Goal: Task Accomplishment & Management: Manage account settings

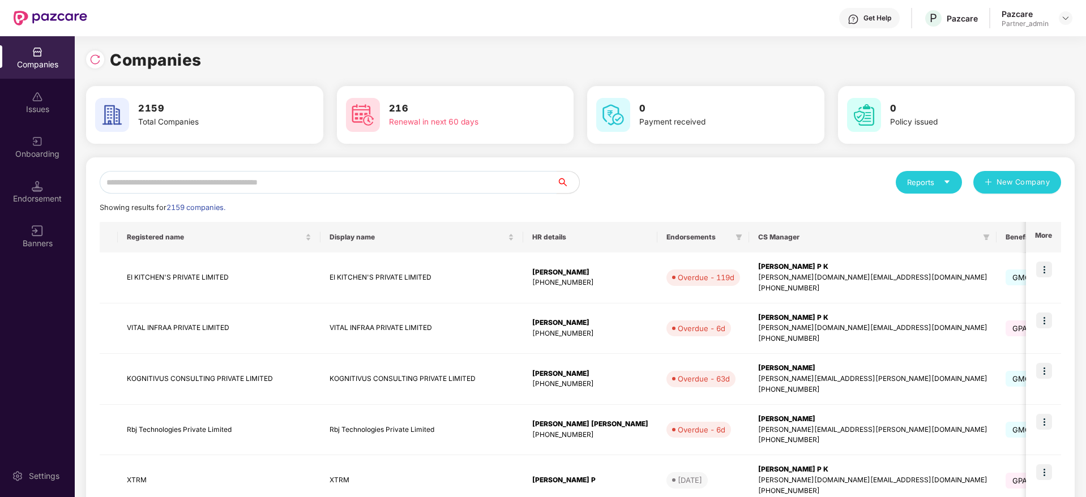
click at [225, 184] on input "text" at bounding box center [328, 182] width 457 height 23
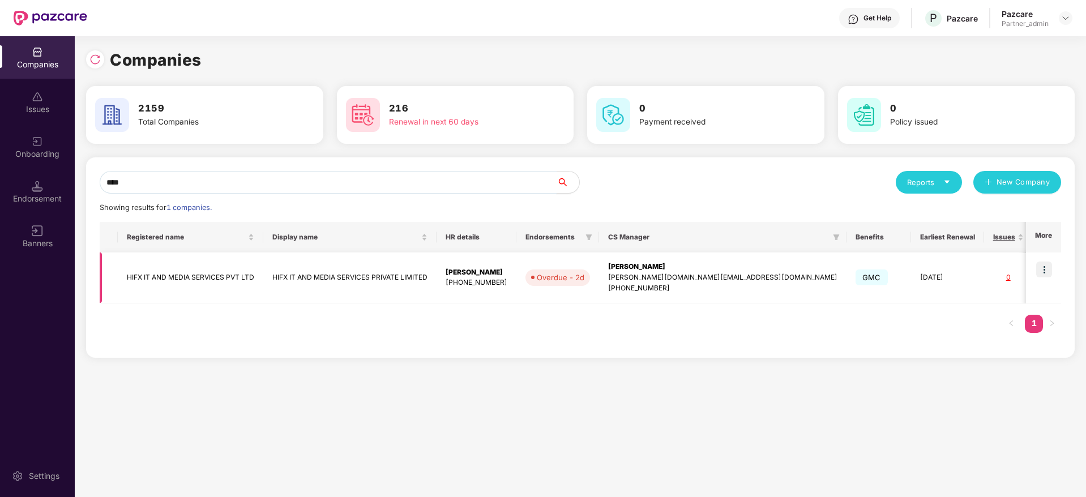
type input "****"
click at [1047, 274] on img at bounding box center [1044, 270] width 16 height 16
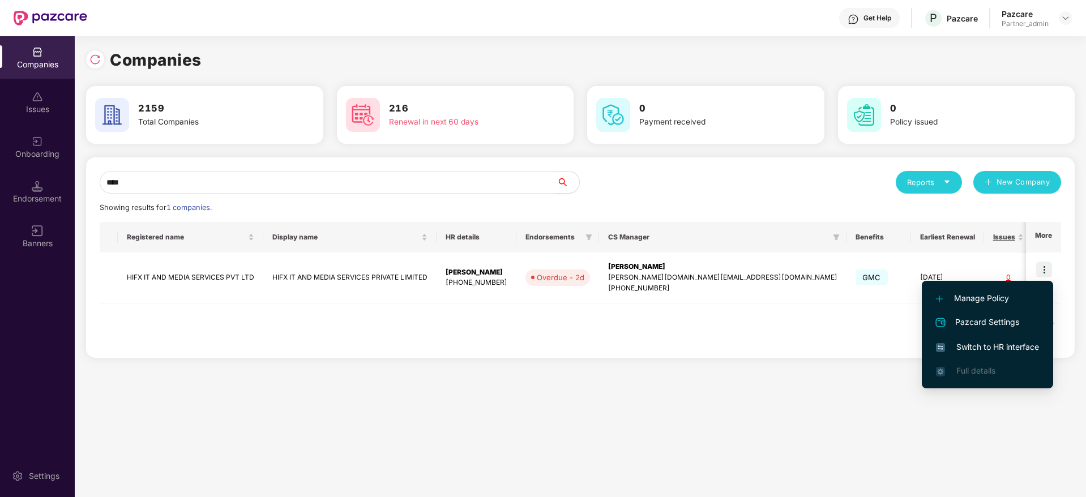
click at [999, 345] on span "Switch to HR interface" at bounding box center [987, 347] width 103 height 12
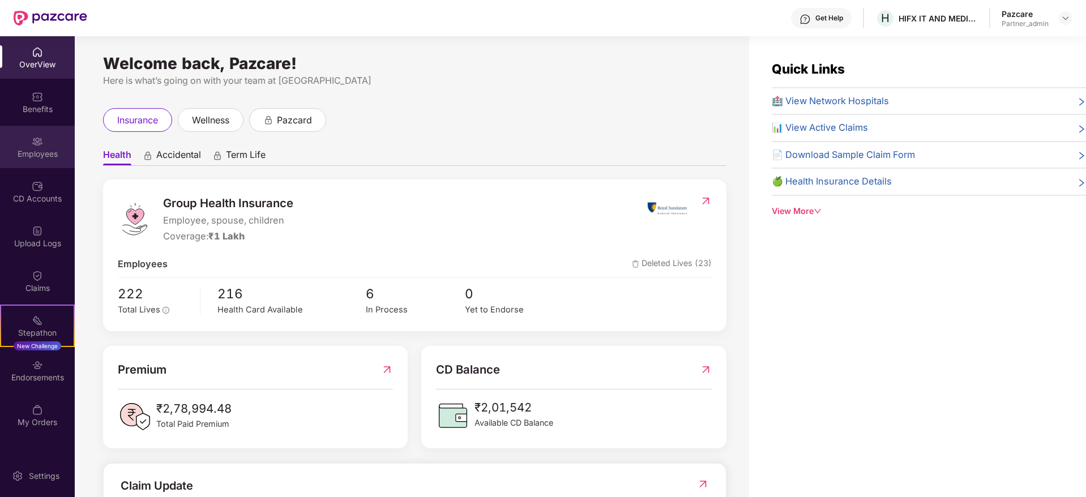
click at [44, 149] on div "Employees" at bounding box center [37, 153] width 75 height 11
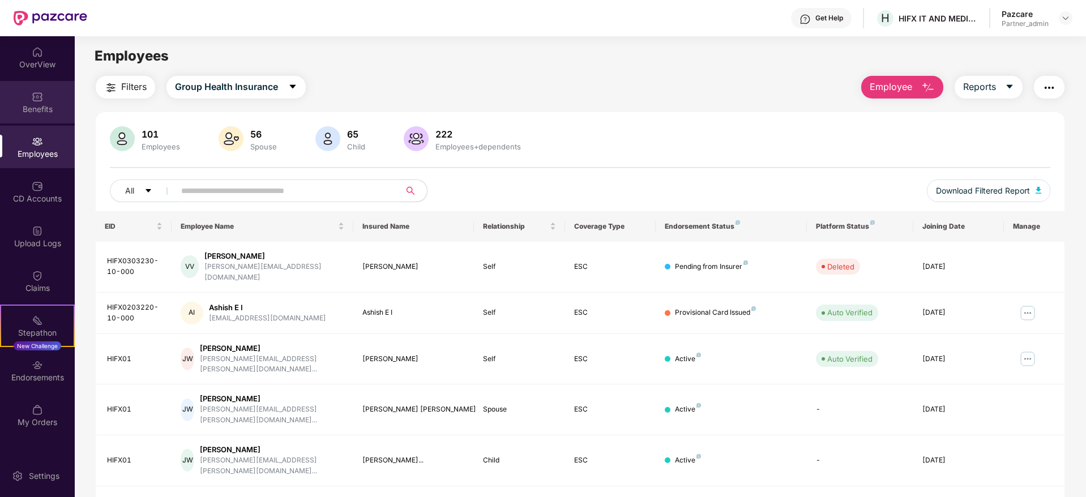
click at [24, 104] on div "Benefits" at bounding box center [37, 109] width 75 height 11
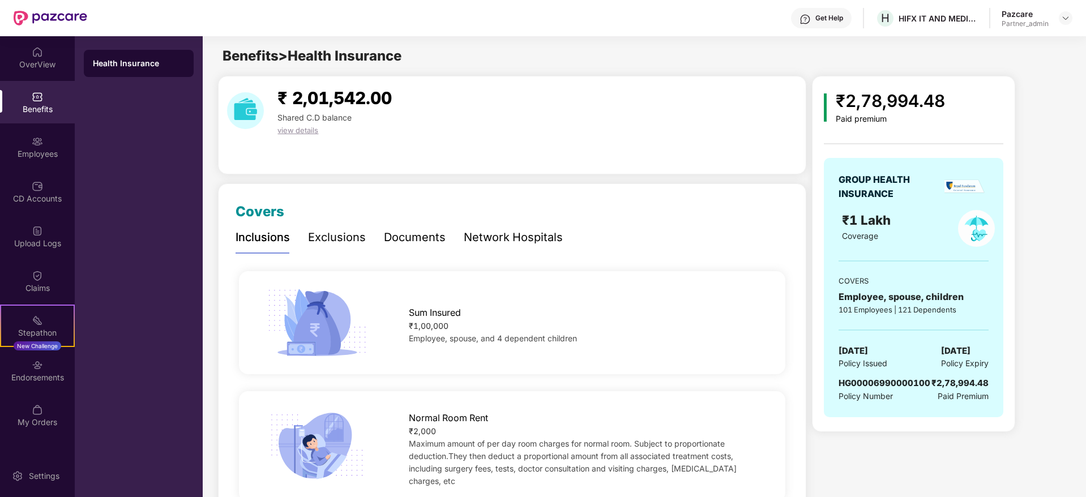
click at [862, 380] on span "HG00006990000100" at bounding box center [884, 383] width 92 height 11
copy span "HG00006990000100"
drag, startPoint x: 902, startPoint y: 19, endPoint x: 915, endPoint y: 20, distance: 13.6
click at [983, 22] on div "Get Help H HIFX IT AND MEDIA SERVICES PRIVATE LIMITED Pazcare Partner_admin" at bounding box center [579, 18] width 985 height 36
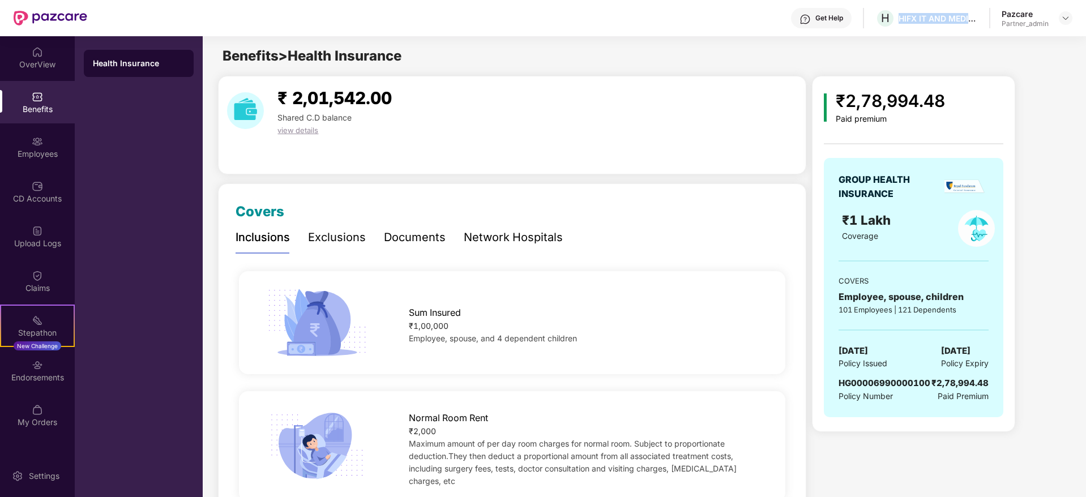
copy div "HIFX IT AND MEDIA S"
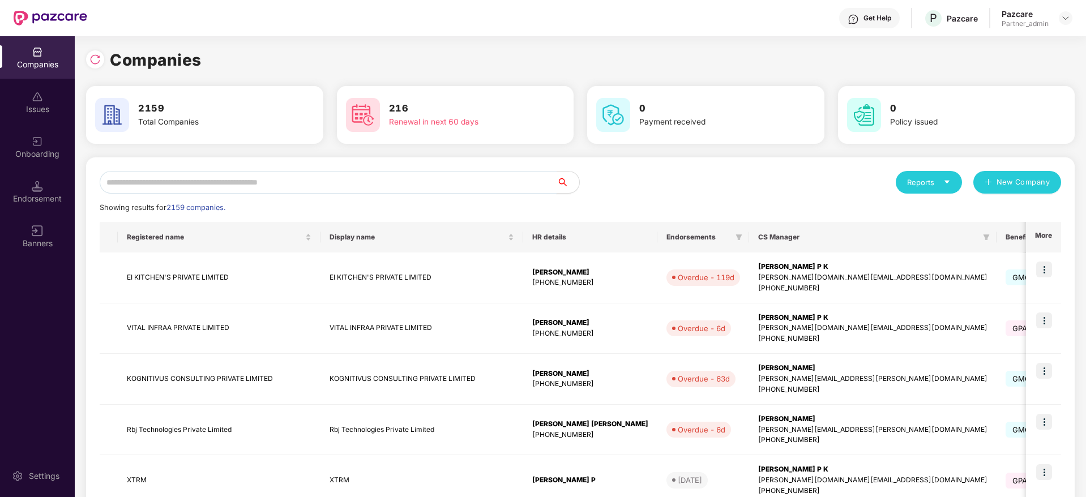
click at [206, 178] on input "text" at bounding box center [328, 182] width 457 height 23
paste input "**********"
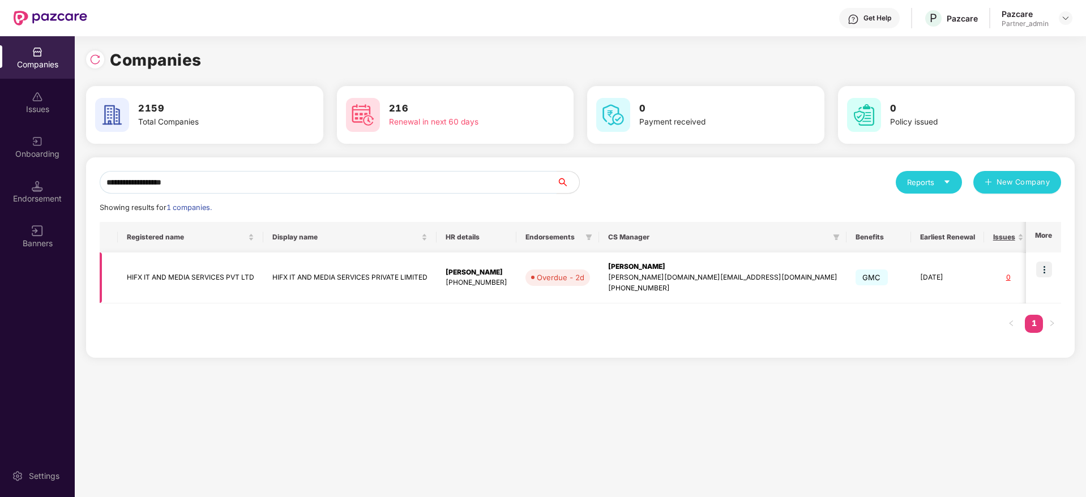
type input "**********"
click at [627, 268] on div "[PERSON_NAME]" at bounding box center [722, 267] width 229 height 11
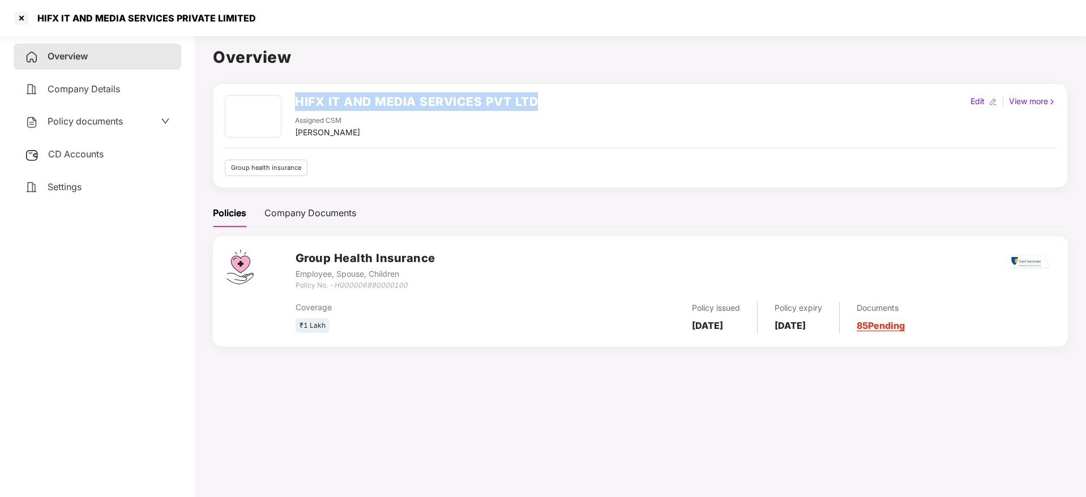
drag, startPoint x: 298, startPoint y: 100, endPoint x: 558, endPoint y: 104, distance: 259.9
click at [558, 104] on div "HIFX IT AND MEDIA SERVICES PVT LTD Assigned CSM [PERSON_NAME] Edit | View more" at bounding box center [640, 117] width 831 height 44
copy h2 "HIFX IT AND MEDIA SERVICES PVT LTD"
click at [24, 16] on div at bounding box center [21, 18] width 18 height 18
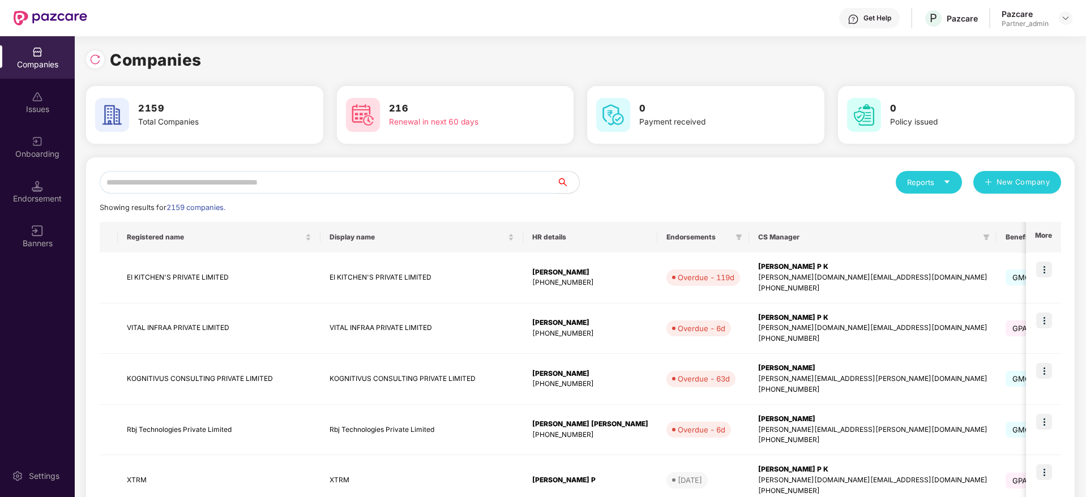
click at [284, 183] on input "text" at bounding box center [328, 182] width 457 height 23
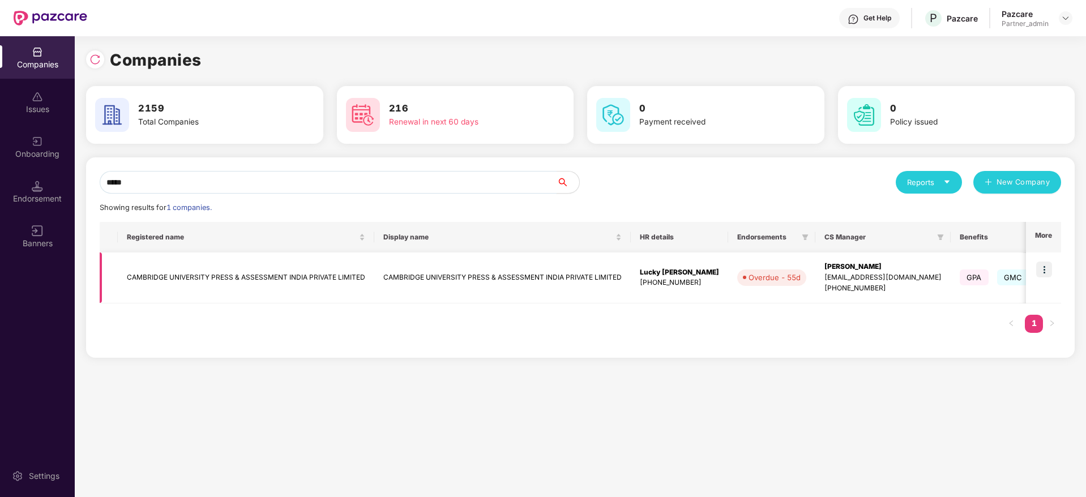
type input "*****"
click at [1047, 273] on img at bounding box center [1044, 270] width 16 height 16
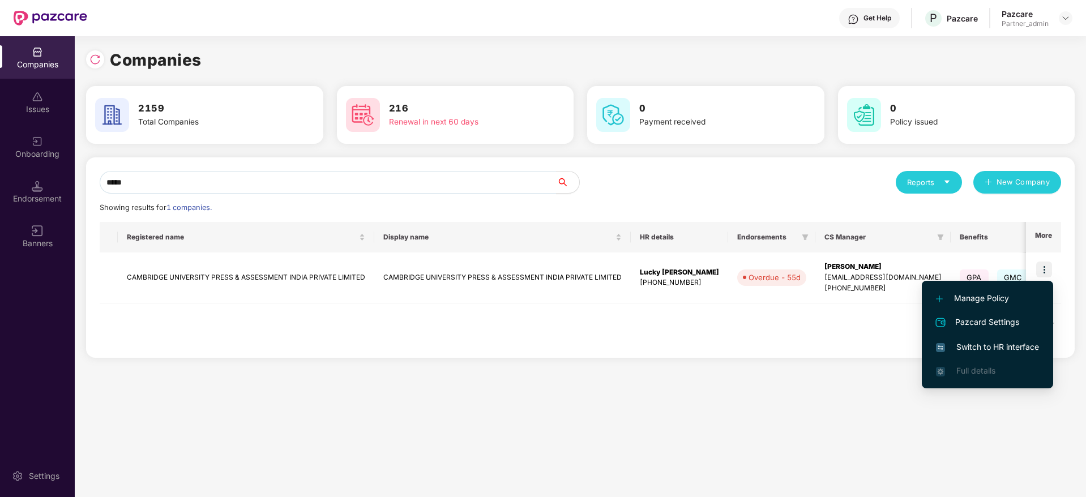
click at [987, 348] on span "Switch to HR interface" at bounding box center [987, 347] width 103 height 12
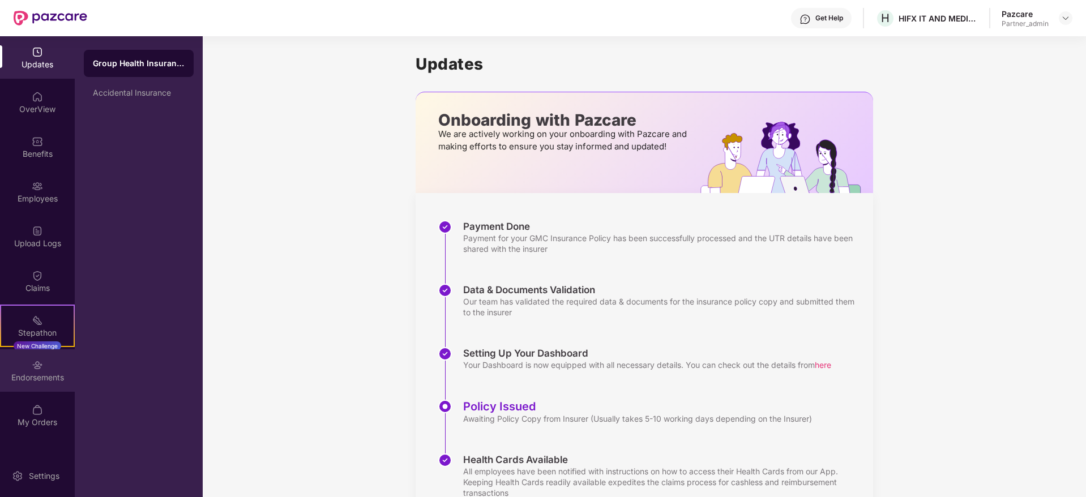
click at [45, 382] on div "Endorsements" at bounding box center [37, 377] width 75 height 11
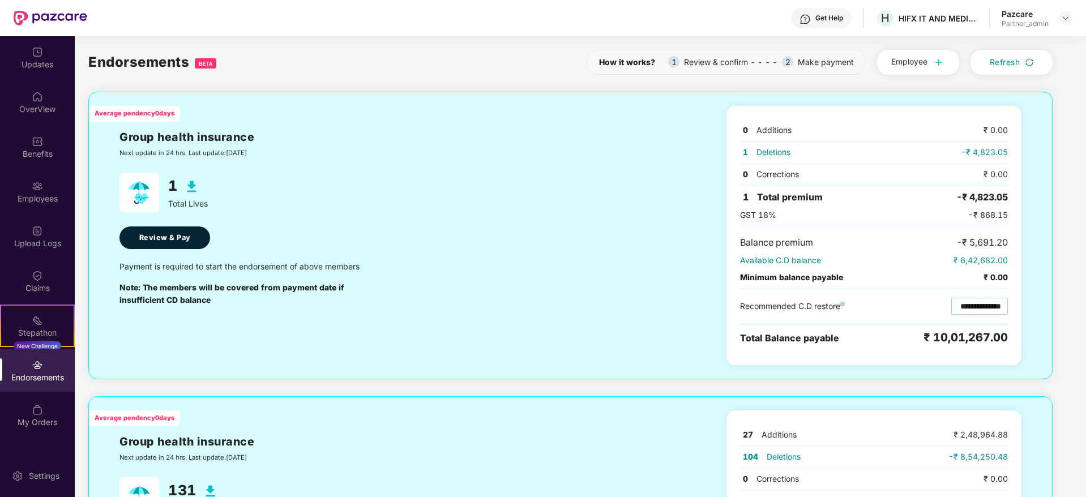
click at [45, 382] on div "Endorsements" at bounding box center [37, 377] width 75 height 11
click at [37, 376] on div "Endorsements" at bounding box center [37, 377] width 75 height 11
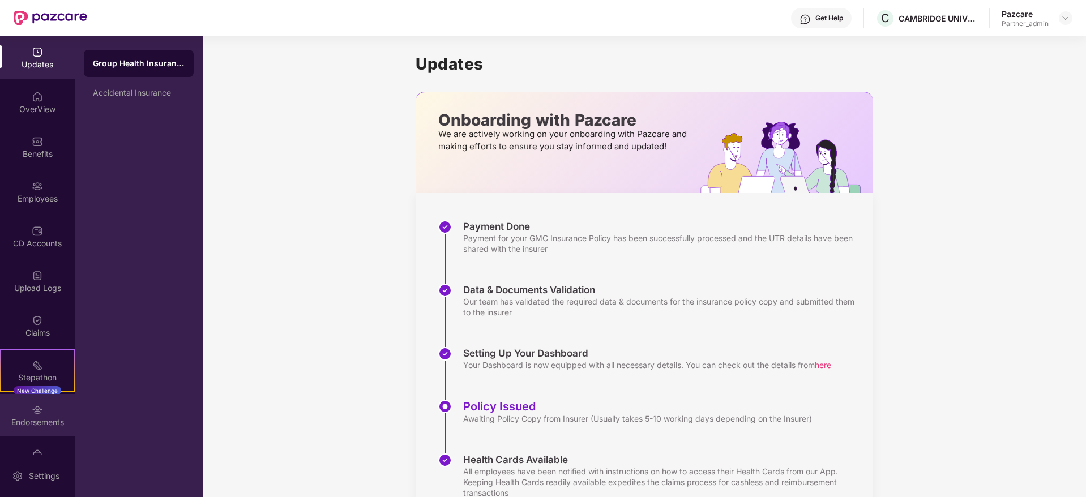
click at [29, 425] on div "Endorsements" at bounding box center [37, 422] width 75 height 11
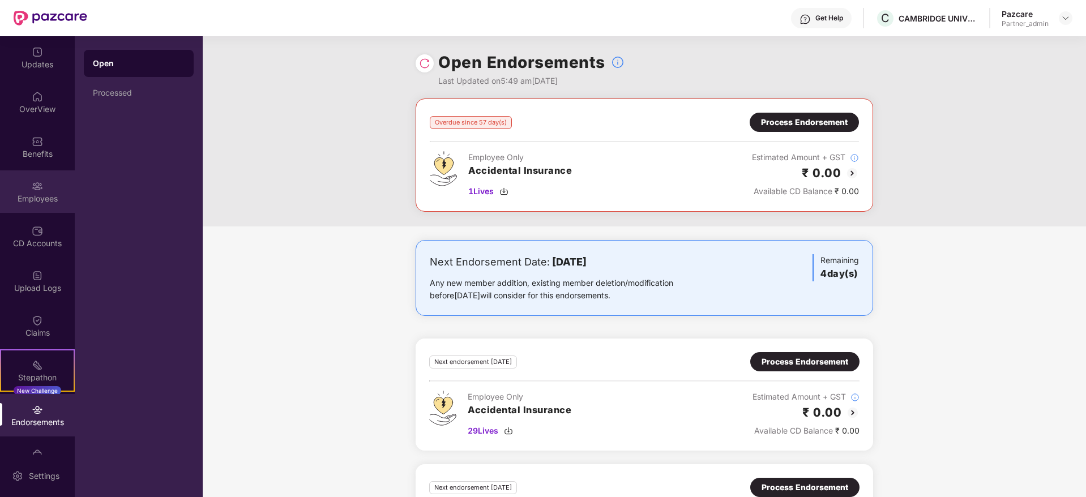
click at [28, 204] on div "Employees" at bounding box center [37, 191] width 75 height 42
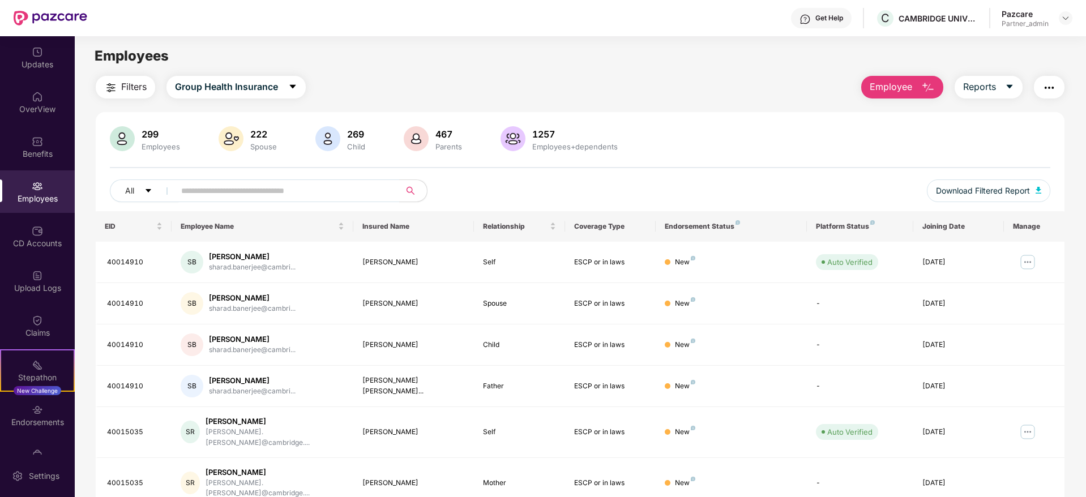
click at [1051, 86] on img "button" at bounding box center [1049, 88] width 14 height 14
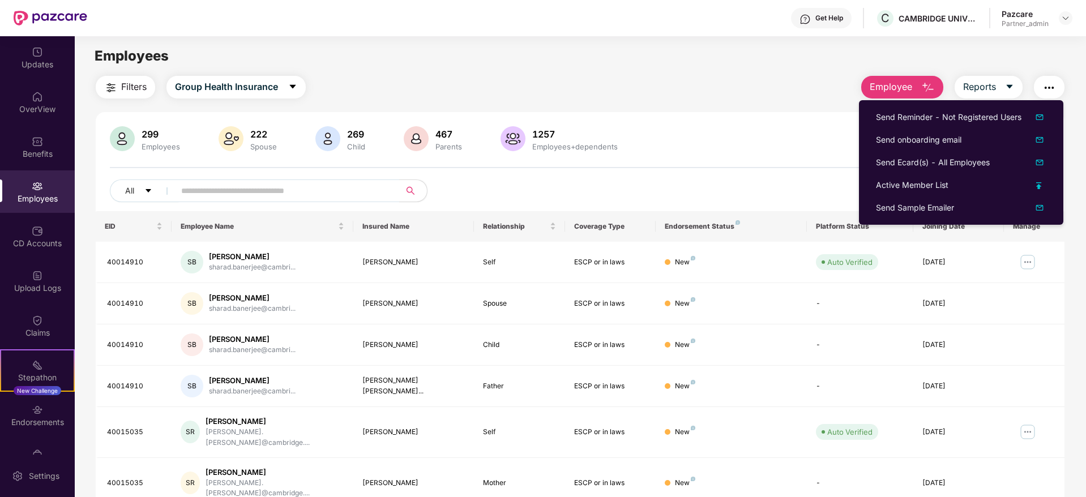
click at [773, 125] on div "299 Employees 222 Spouse 269 Child 467 Parents 1257 Employees+dependents All Do…" at bounding box center [580, 418] width 969 height 612
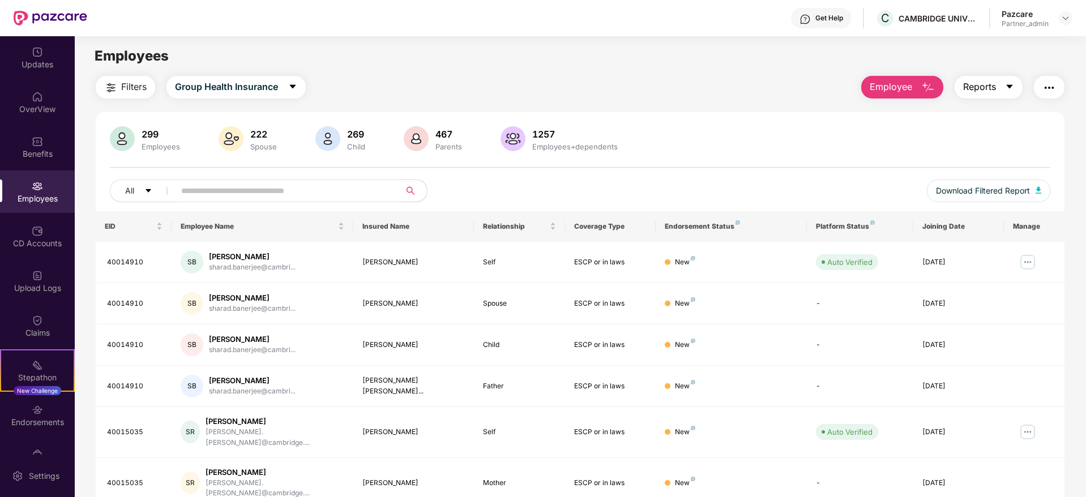
click at [1008, 85] on icon "caret-down" at bounding box center [1009, 87] width 6 height 4
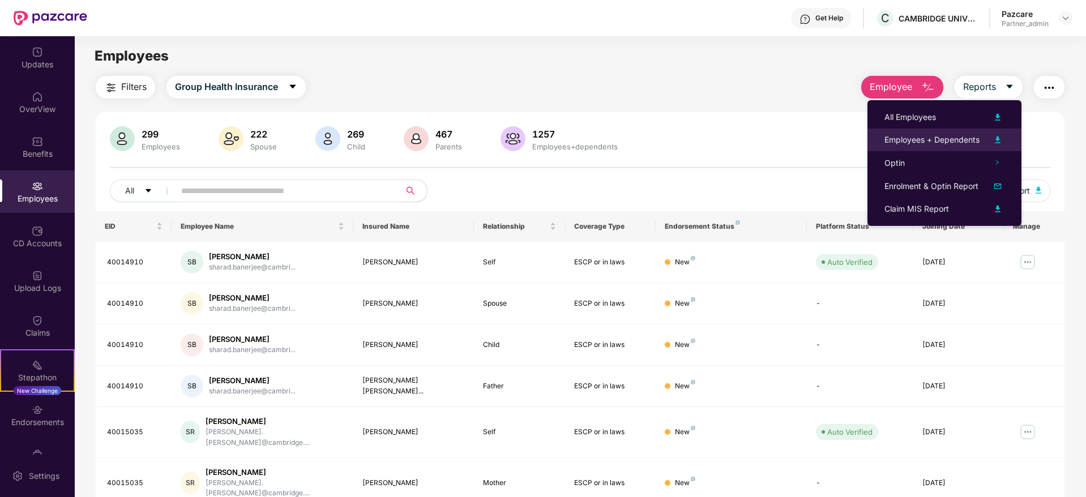
click at [911, 139] on div "Employees + Dependents" at bounding box center [931, 140] width 95 height 12
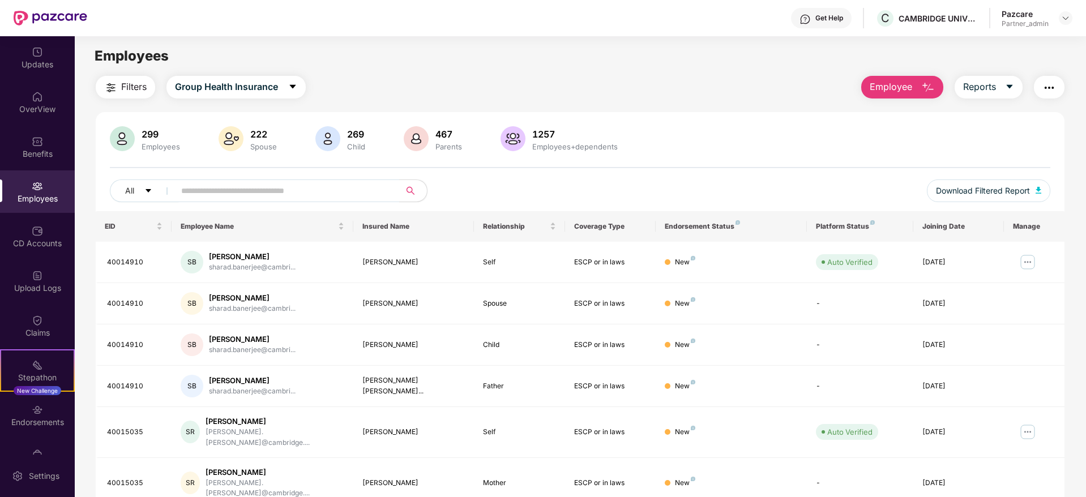
click at [1051, 84] on img "button" at bounding box center [1049, 88] width 14 height 14
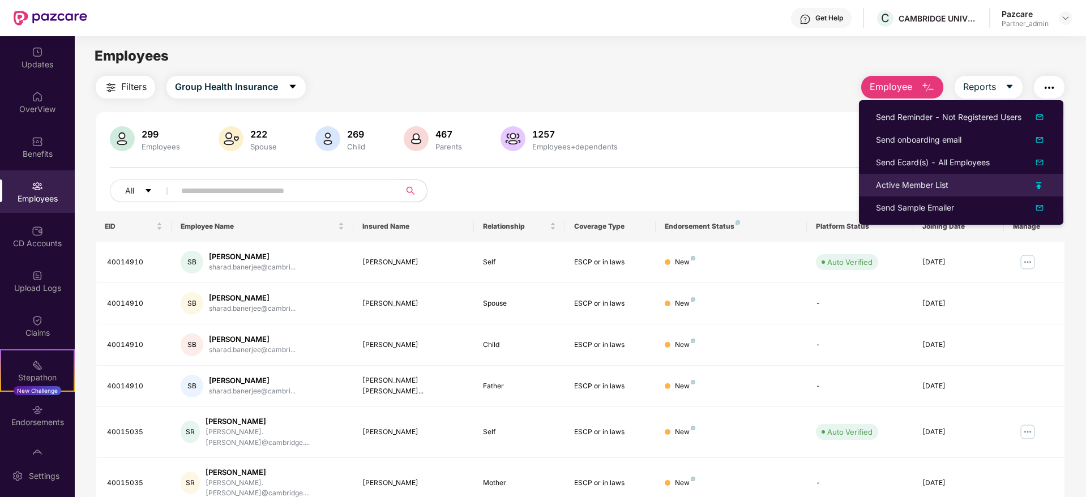
click at [901, 184] on div "Active Member List" at bounding box center [912, 185] width 72 height 12
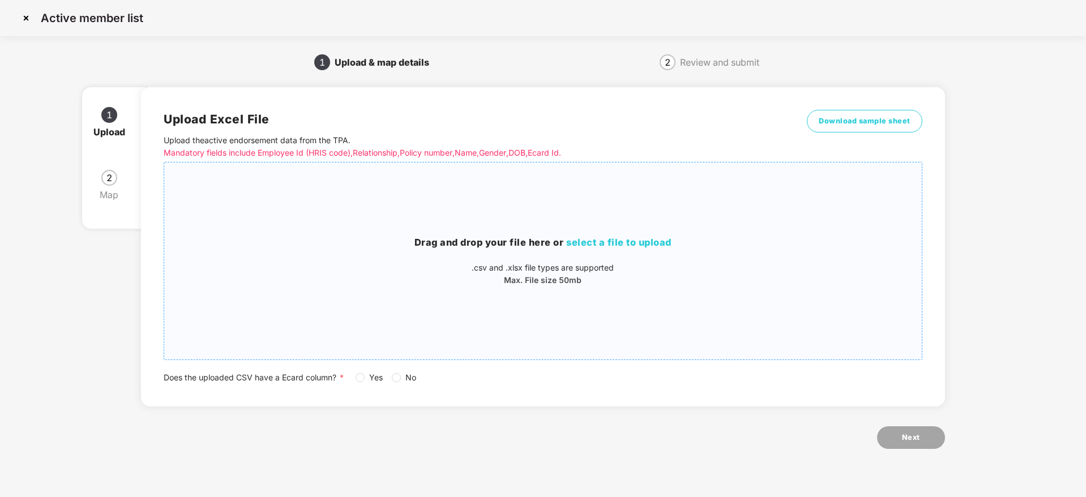
click at [605, 239] on span "select a file to upload" at bounding box center [618, 242] width 105 height 11
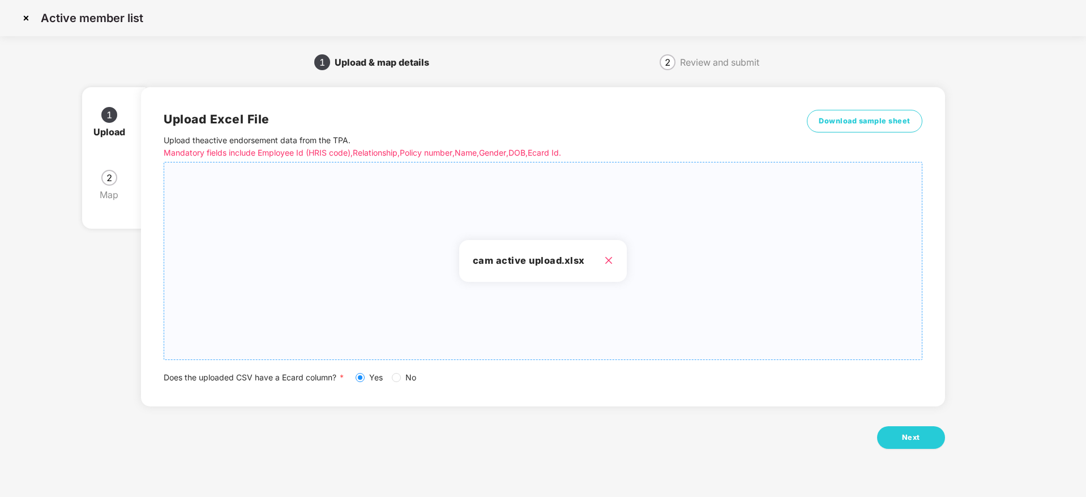
click at [910, 425] on div "Upload Excel File Upload the active endorsement data from the TPA . Mandatory f…" at bounding box center [542, 274] width 803 height 406
click at [901, 435] on button "Next" at bounding box center [911, 437] width 68 height 23
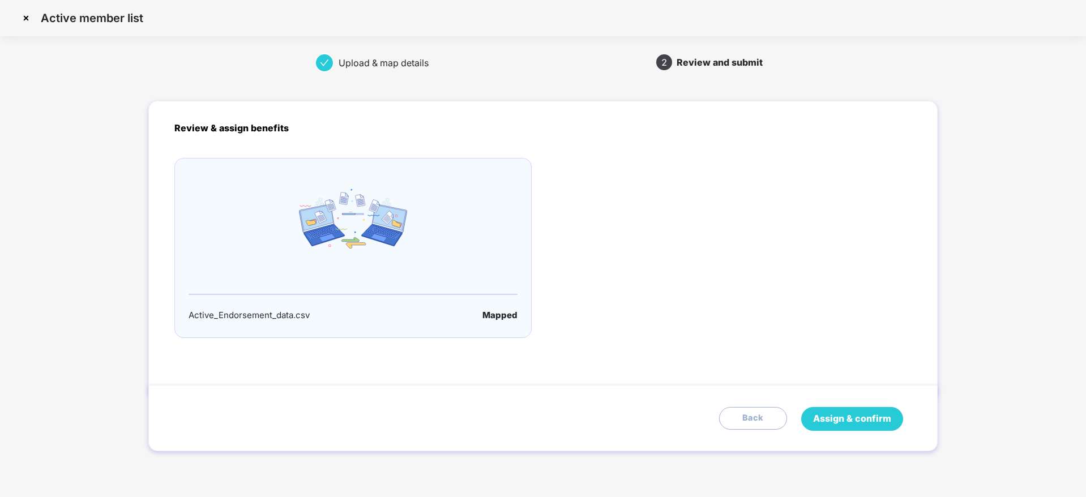
click at [888, 426] on button "Assign & confirm" at bounding box center [852, 419] width 102 height 24
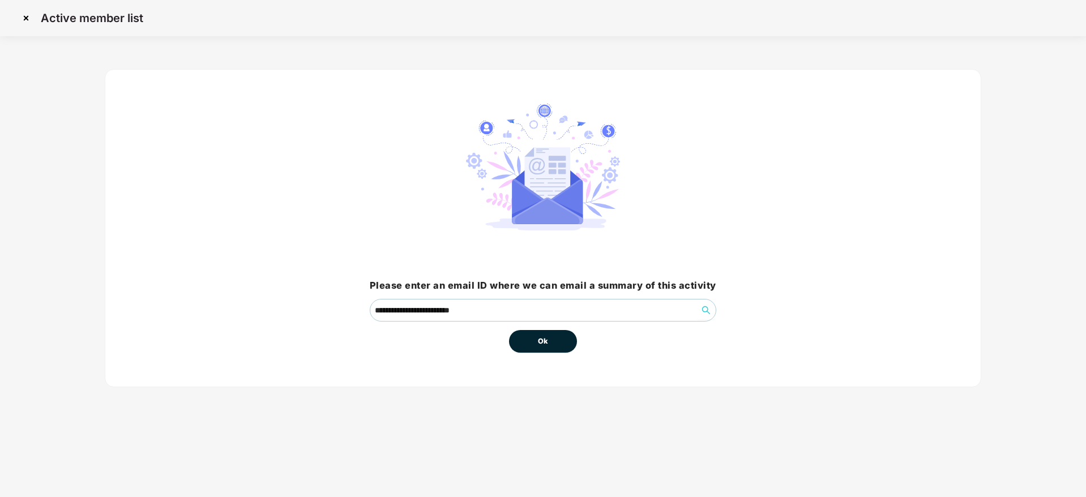
click at [557, 345] on button "Ok" at bounding box center [543, 341] width 68 height 23
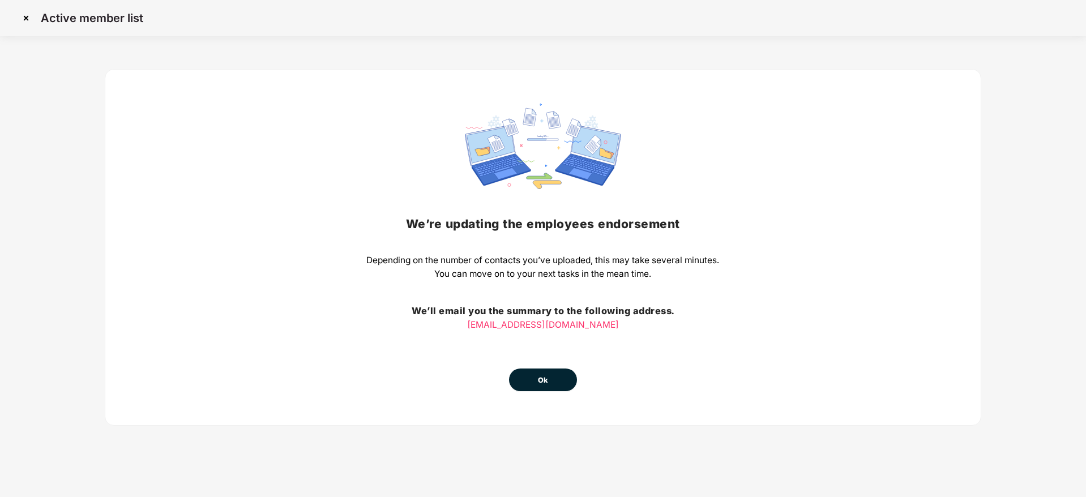
click at [536, 375] on button "Ok" at bounding box center [543, 380] width 68 height 23
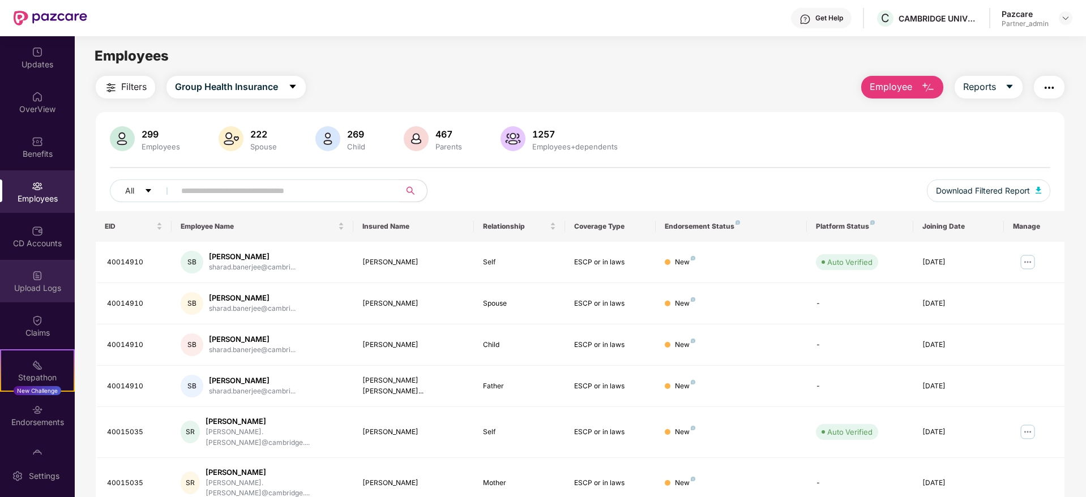
click at [39, 277] on img at bounding box center [37, 275] width 11 height 11
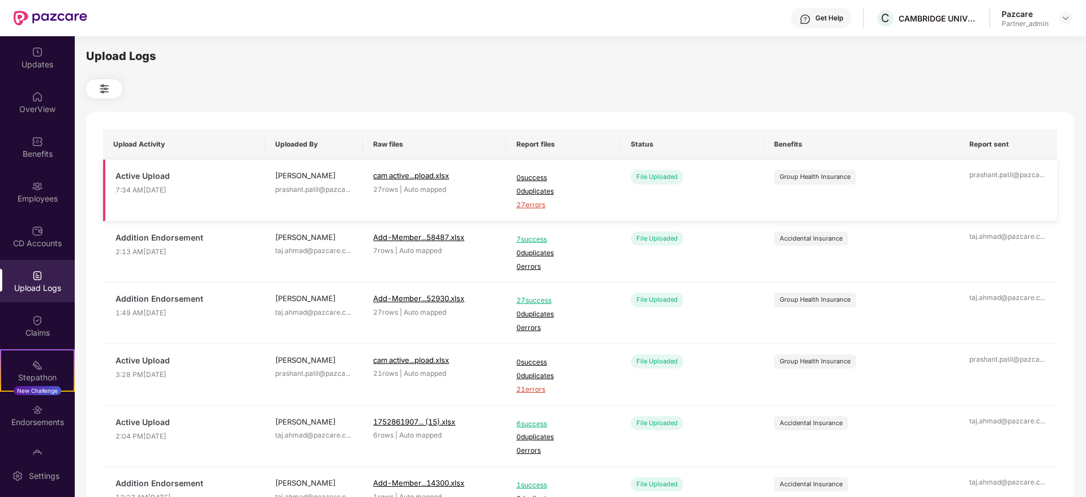
click at [530, 201] on span "27 errors" at bounding box center [563, 205] width 94 height 11
click at [36, 199] on div "Employees" at bounding box center [37, 198] width 75 height 11
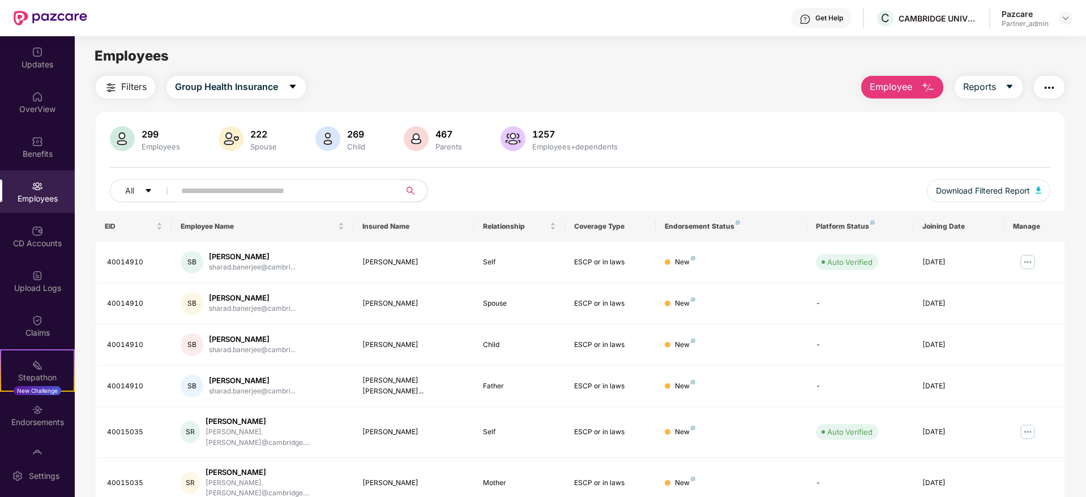
click at [1047, 86] on img "button" at bounding box center [1049, 88] width 14 height 14
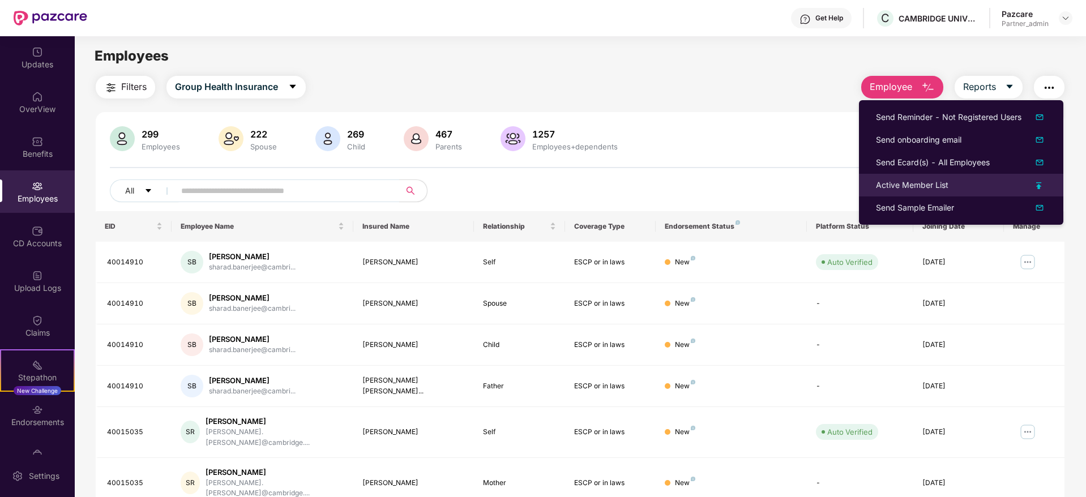
click at [906, 185] on div "Active Member List" at bounding box center [912, 185] width 72 height 12
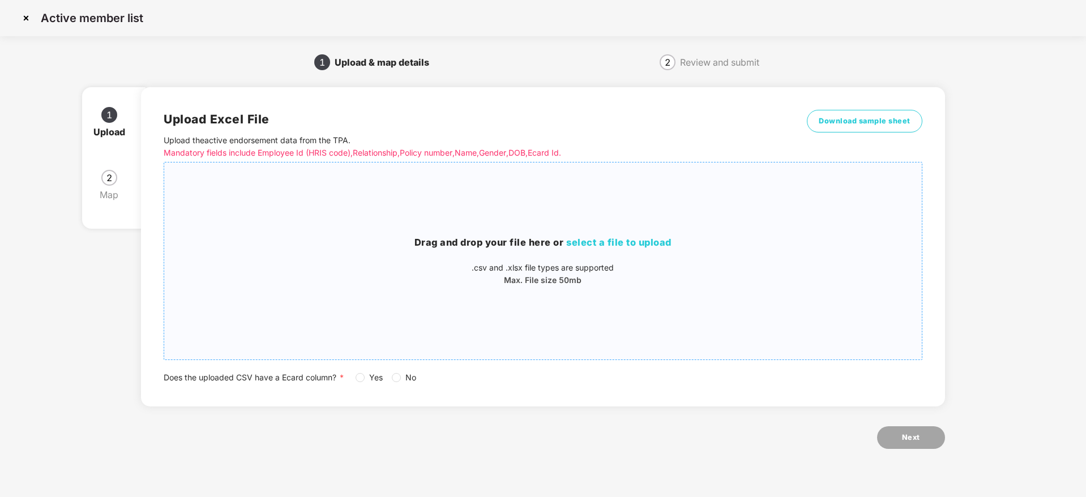
click at [635, 237] on span "select a file to upload" at bounding box center [618, 242] width 105 height 11
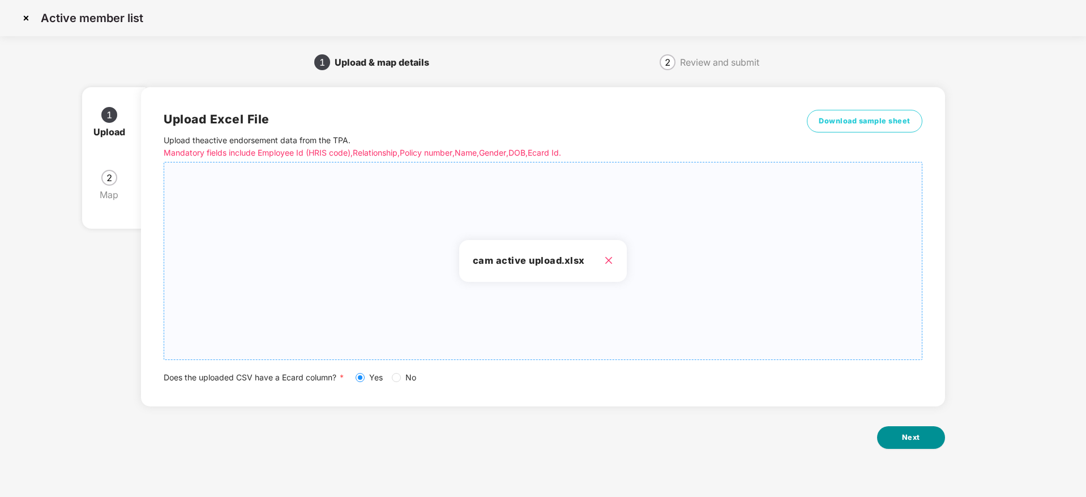
click at [911, 431] on button "Next" at bounding box center [911, 437] width 68 height 23
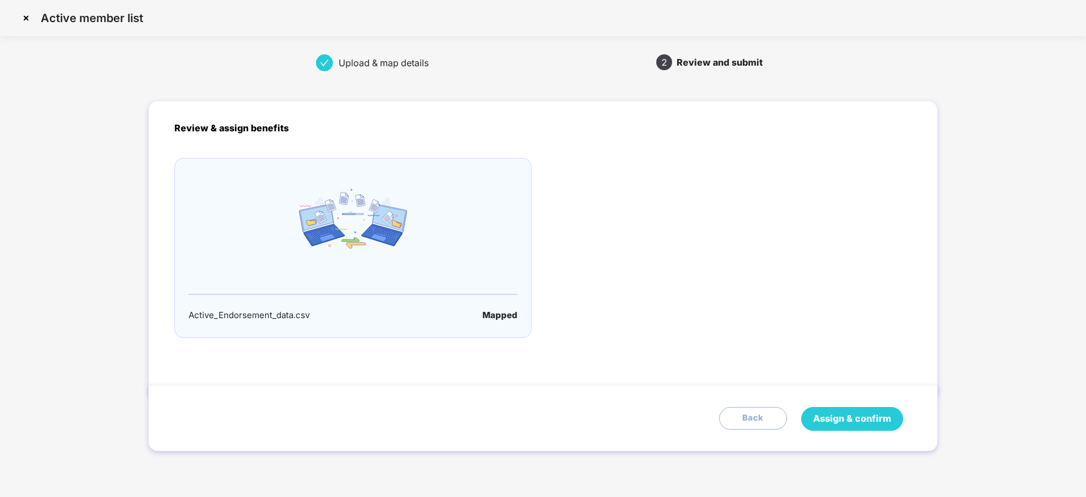
drag, startPoint x: 806, startPoint y: 404, endPoint x: 824, endPoint y: 418, distance: 22.6
click at [820, 416] on div "Assign & confirm Back" at bounding box center [542, 418] width 789 height 66
click at [836, 422] on span "Assign & confirm" at bounding box center [852, 419] width 78 height 14
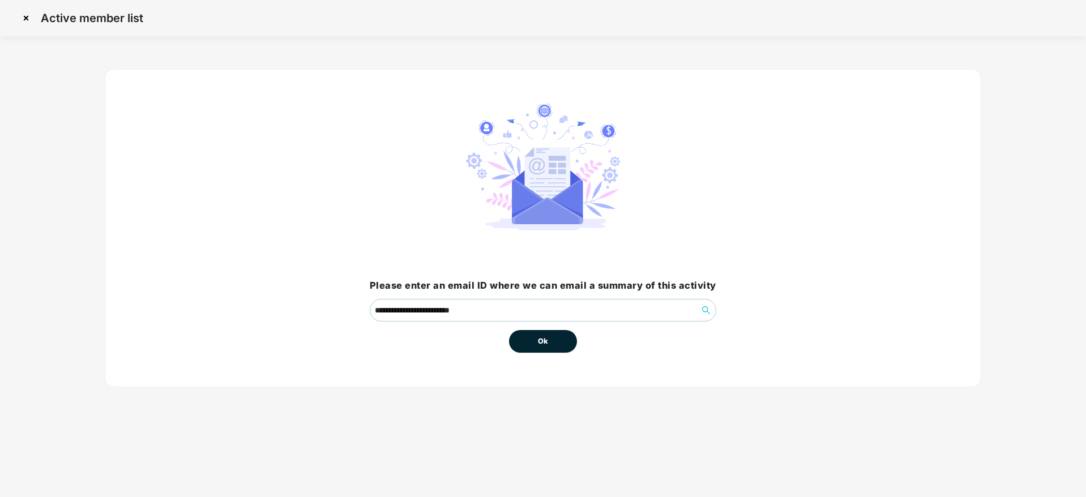
click at [560, 346] on button "Ok" at bounding box center [543, 341] width 68 height 23
click at [541, 336] on span "Ok" at bounding box center [543, 341] width 10 height 11
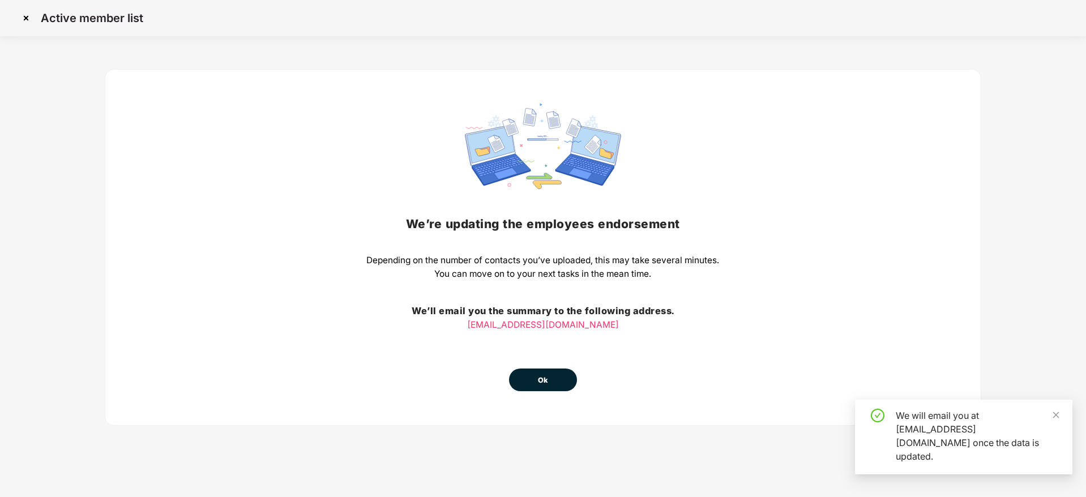
click at [554, 390] on button "Ok" at bounding box center [543, 380] width 68 height 23
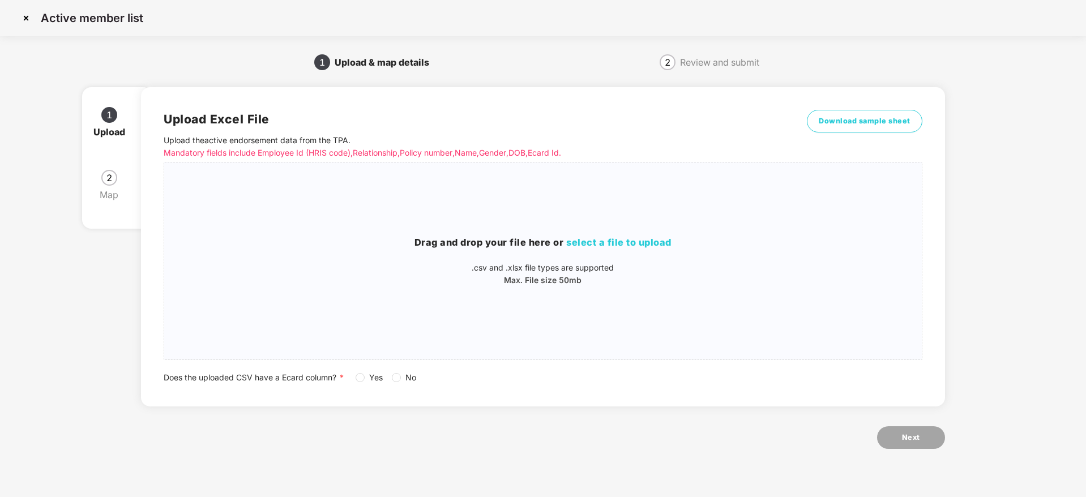
click at [20, 19] on img at bounding box center [26, 18] width 18 height 18
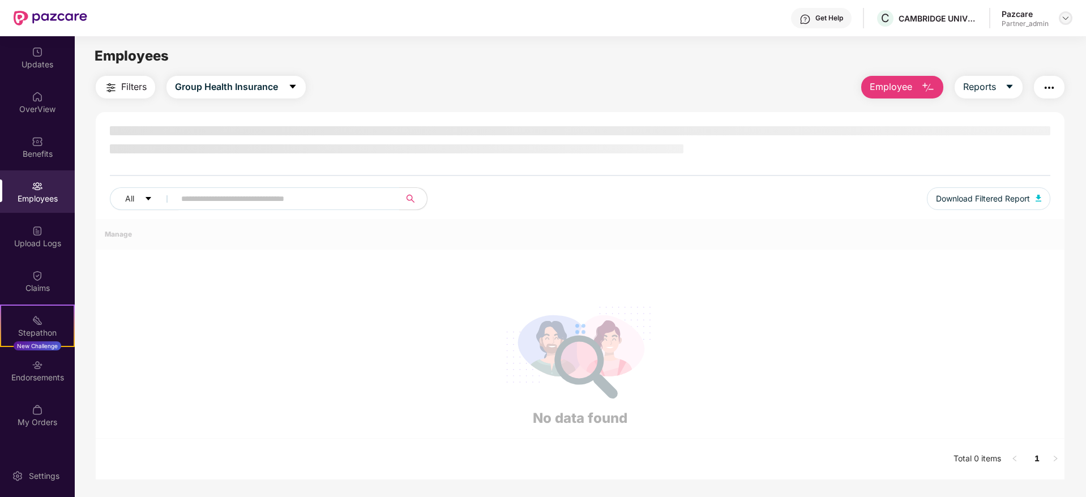
click at [1068, 19] on img at bounding box center [1065, 18] width 9 height 9
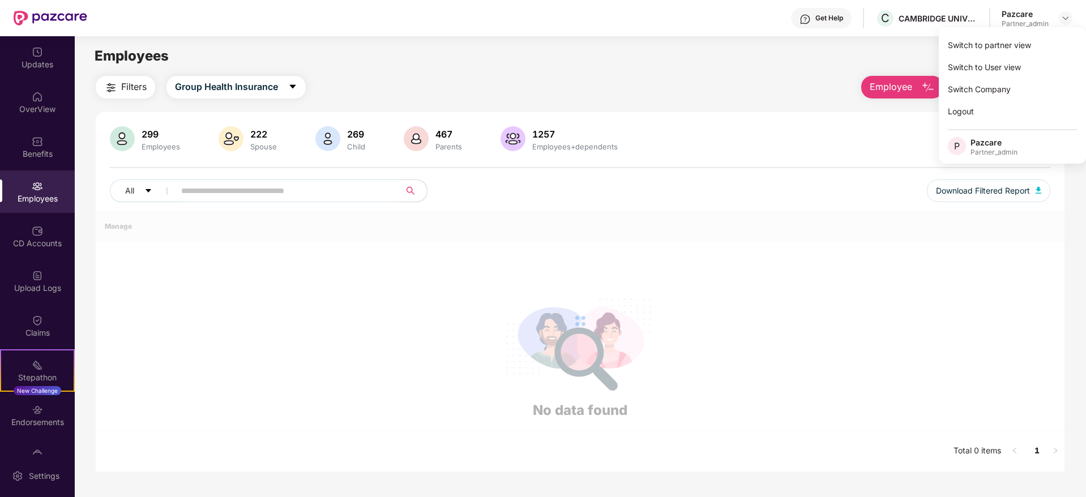
click at [1020, 44] on div "Switch to partner view" at bounding box center [1012, 45] width 147 height 22
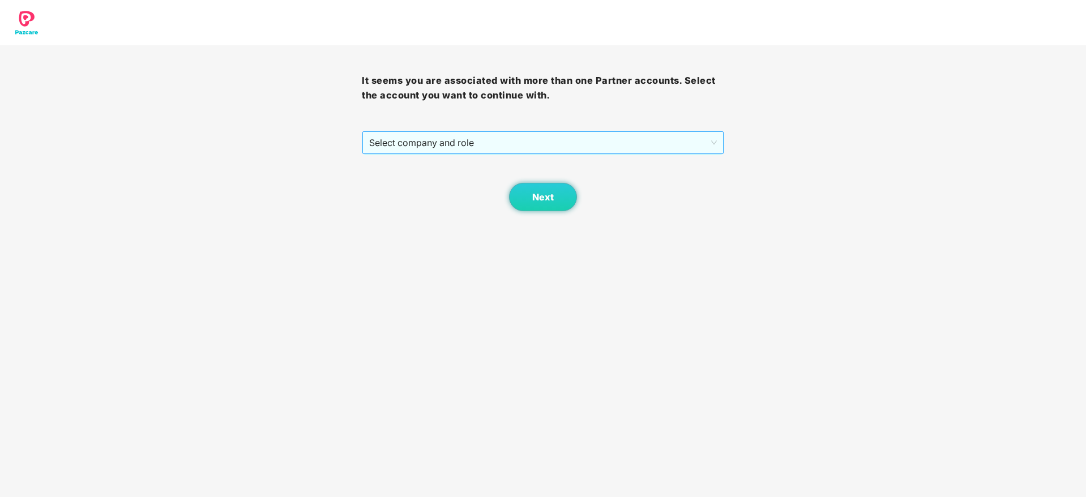
click at [576, 142] on span "Select company and role" at bounding box center [542, 143] width 347 height 22
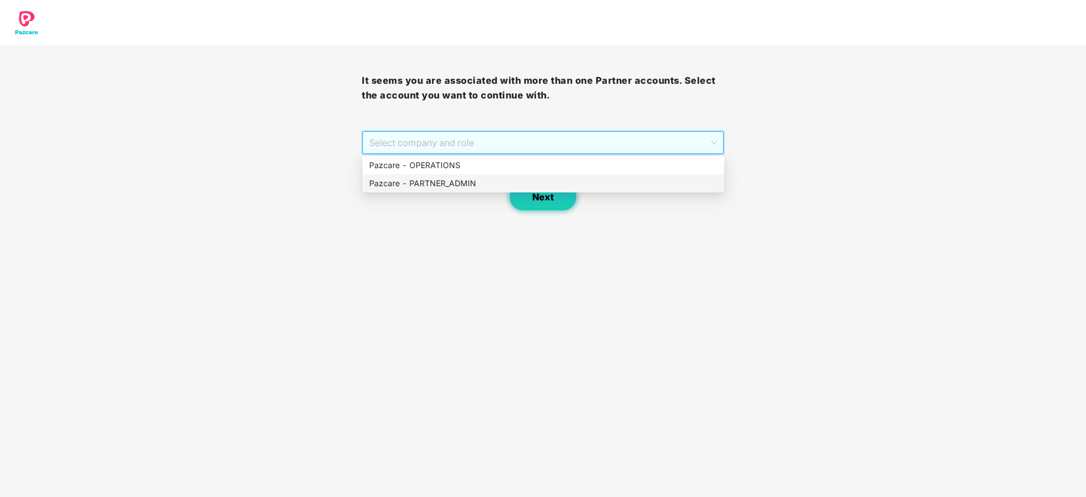
drag, startPoint x: 498, startPoint y: 189, endPoint x: 545, endPoint y: 191, distance: 47.1
click at [497, 189] on div "Pazcare - PARTNER_ADMIN" at bounding box center [543, 183] width 348 height 12
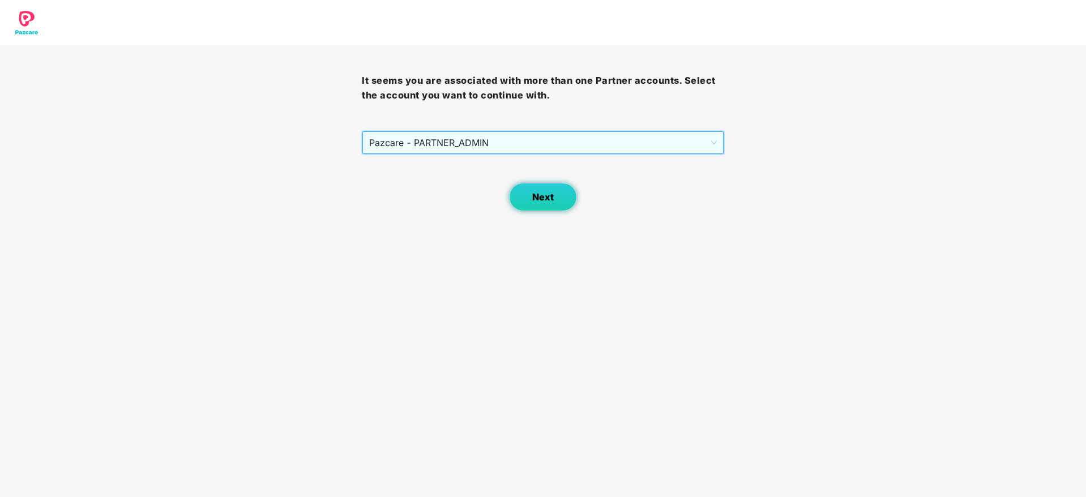
click at [547, 193] on span "Next" at bounding box center [543, 197] width 22 height 11
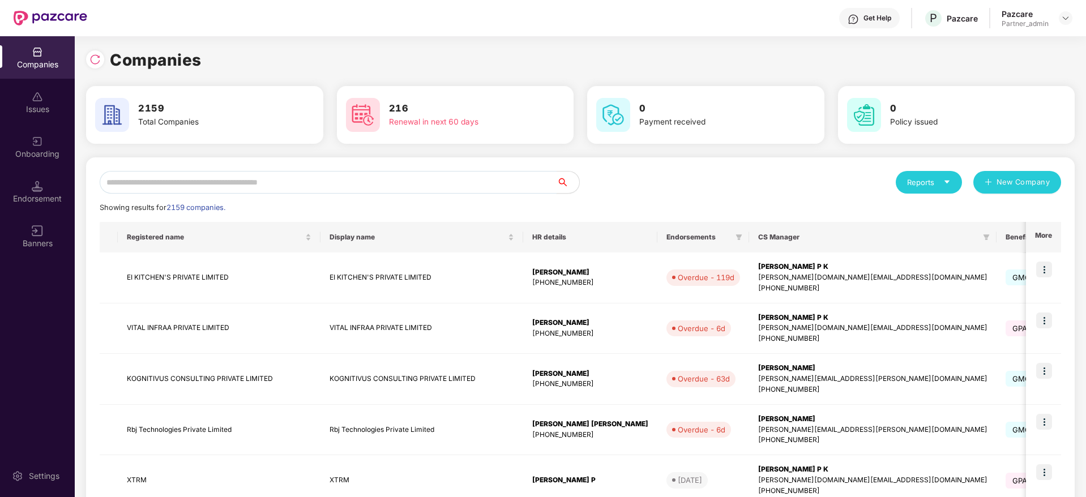
click at [338, 181] on input "text" at bounding box center [328, 182] width 457 height 23
paste input "**********"
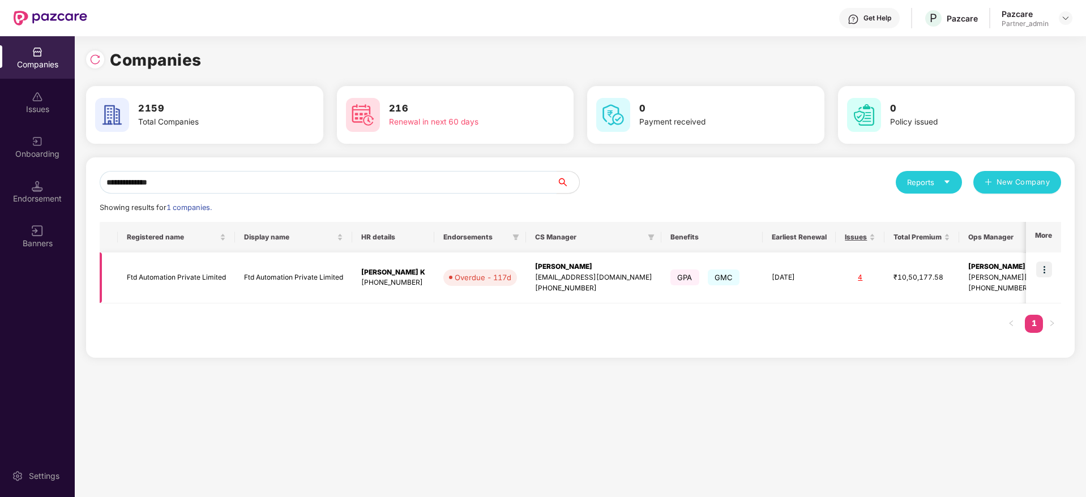
type input "**********"
click at [559, 265] on div "[PERSON_NAME]" at bounding box center [593, 267] width 117 height 11
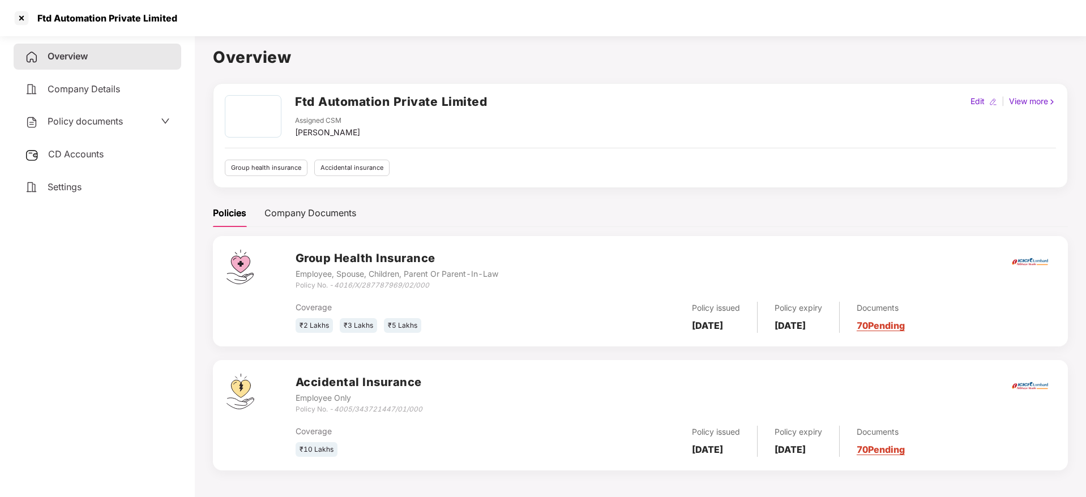
click at [905, 320] on link "70 Pending" at bounding box center [881, 325] width 48 height 11
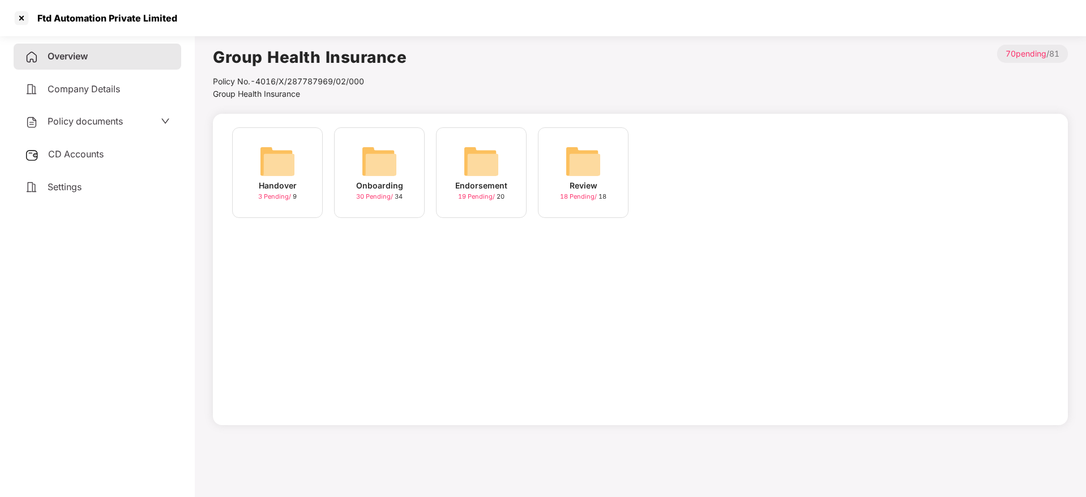
click at [382, 157] on img at bounding box center [379, 161] width 36 height 36
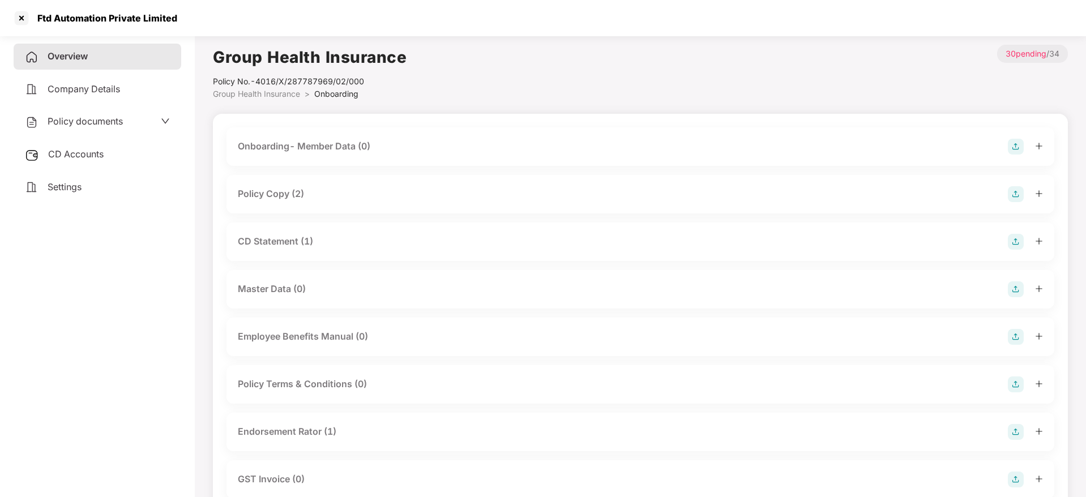
click at [1040, 195] on icon "plus" at bounding box center [1039, 194] width 8 height 8
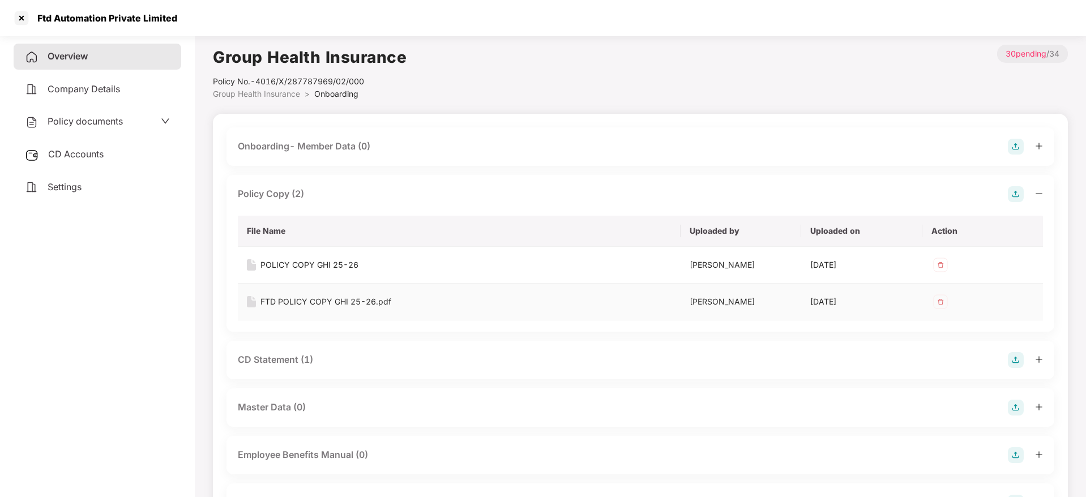
click at [316, 301] on div "FTD POLICY COPY GHI 25-26.pdf" at bounding box center [325, 302] width 131 height 12
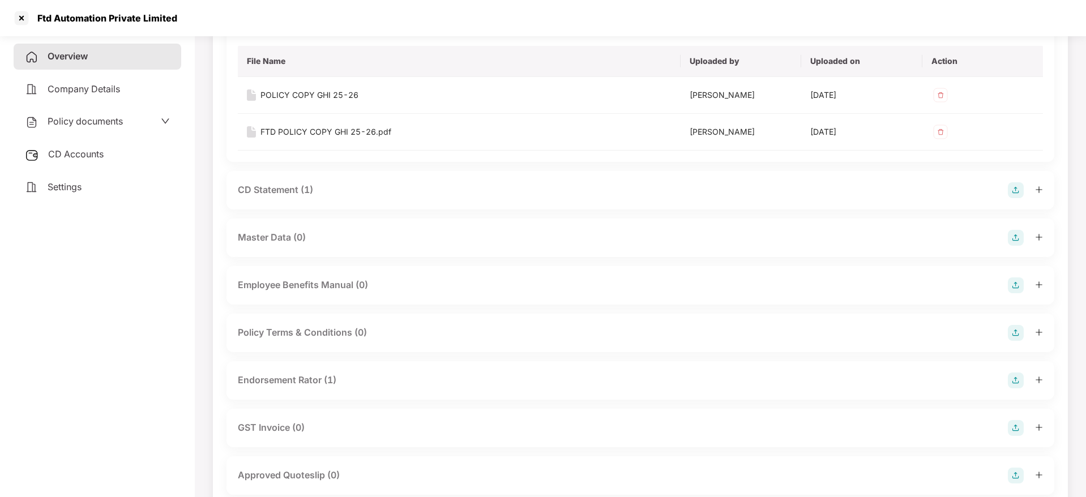
scroll to position [255, 0]
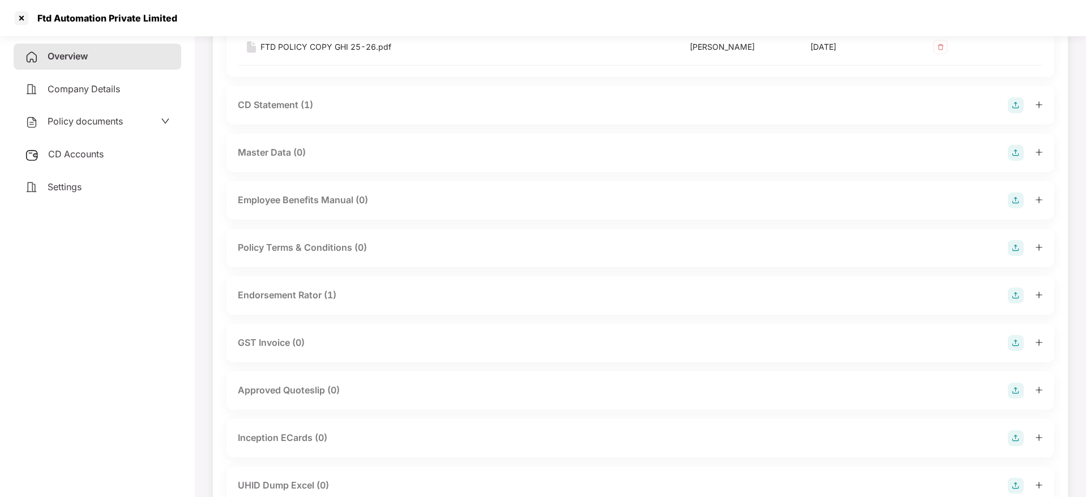
click at [1038, 294] on icon "plus" at bounding box center [1038, 294] width 6 height 1
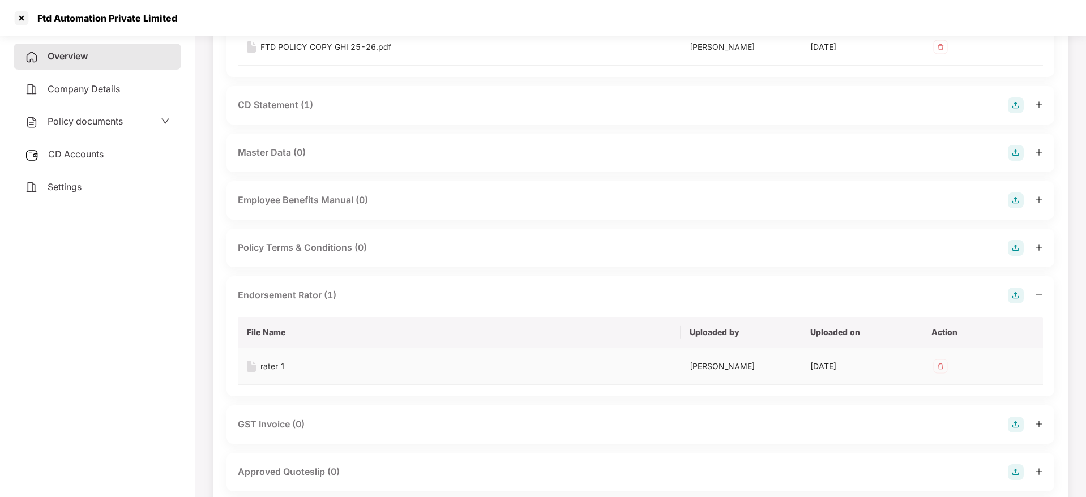
click at [270, 367] on div "rater 1" at bounding box center [272, 366] width 25 height 12
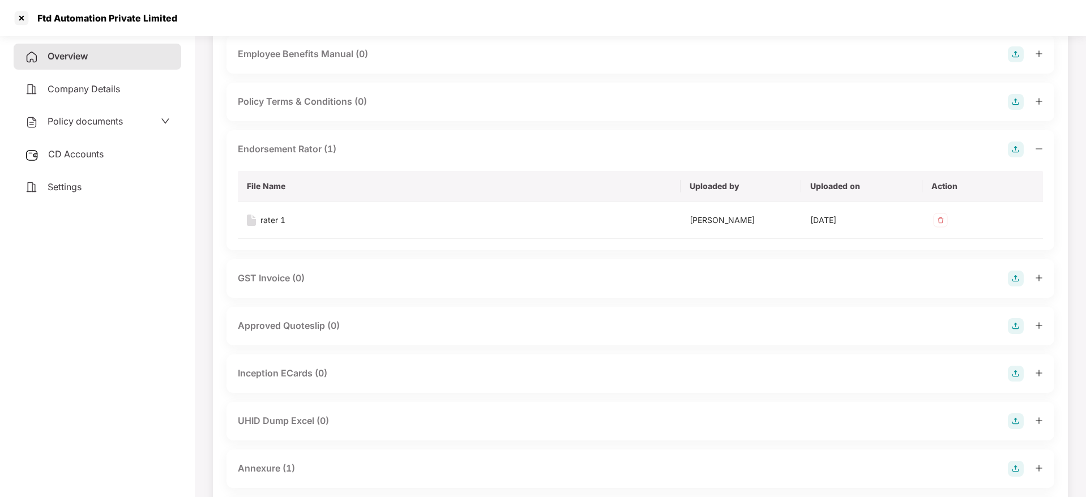
scroll to position [340, 0]
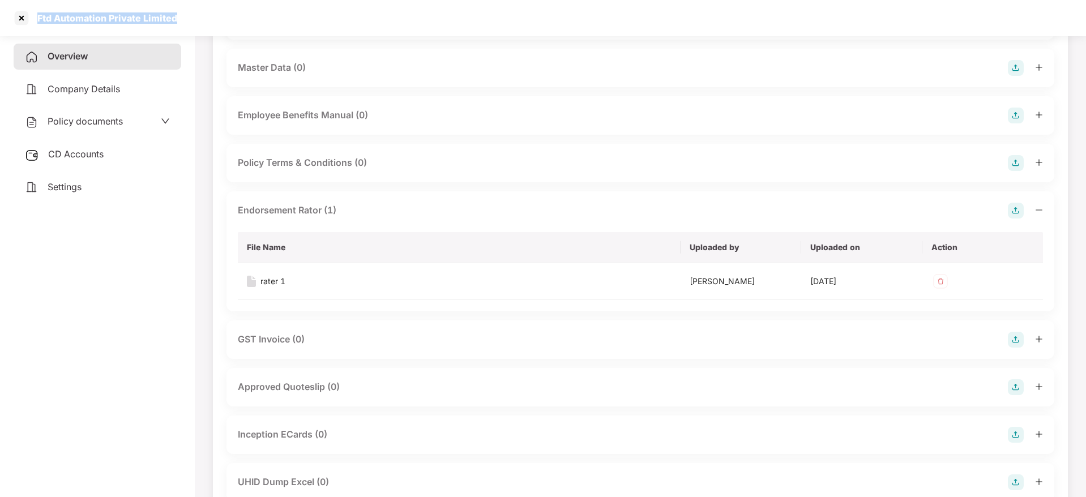
drag, startPoint x: 37, startPoint y: 14, endPoint x: 192, endPoint y: 11, distance: 155.2
click at [192, 11] on div "Ftd Automation Private Limited" at bounding box center [543, 18] width 1086 height 36
copy div "Ftd Automation Private Limited"
click at [21, 19] on div at bounding box center [21, 18] width 18 height 18
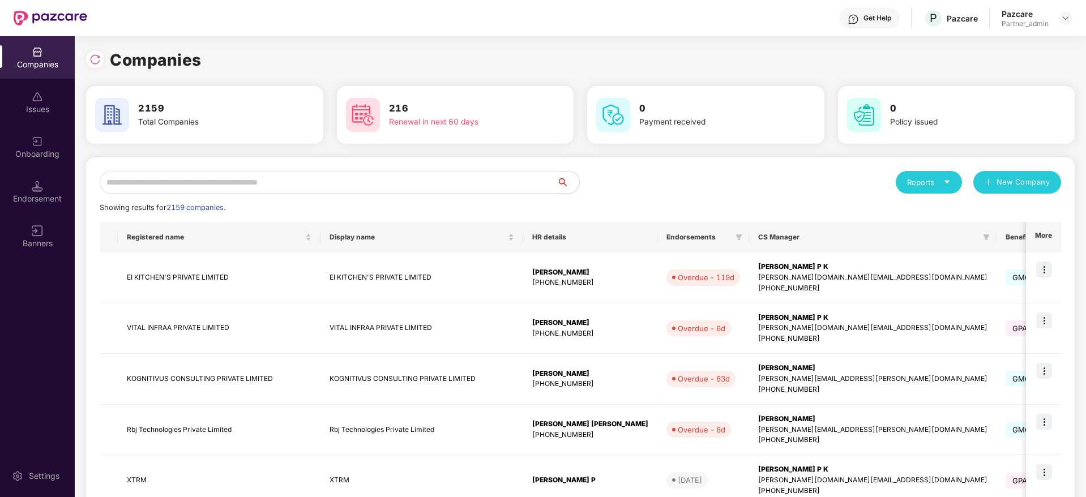
click at [191, 196] on div "Reports New Company Showing results for 2159 companies. Registered name Display…" at bounding box center [580, 485] width 961 height 629
click at [198, 190] on input "text" at bounding box center [328, 182] width 457 height 23
paste input "**********"
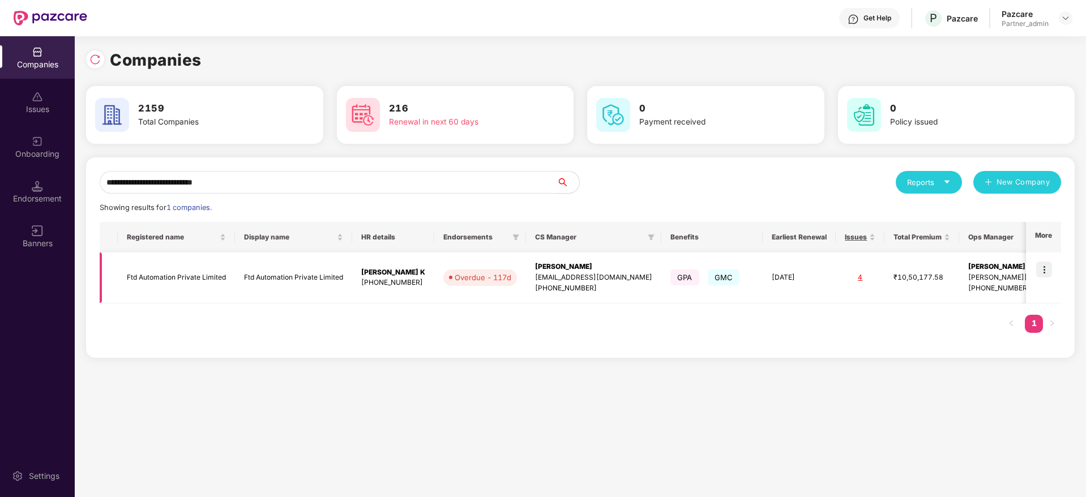
type input "**********"
click at [1049, 266] on img at bounding box center [1044, 270] width 16 height 16
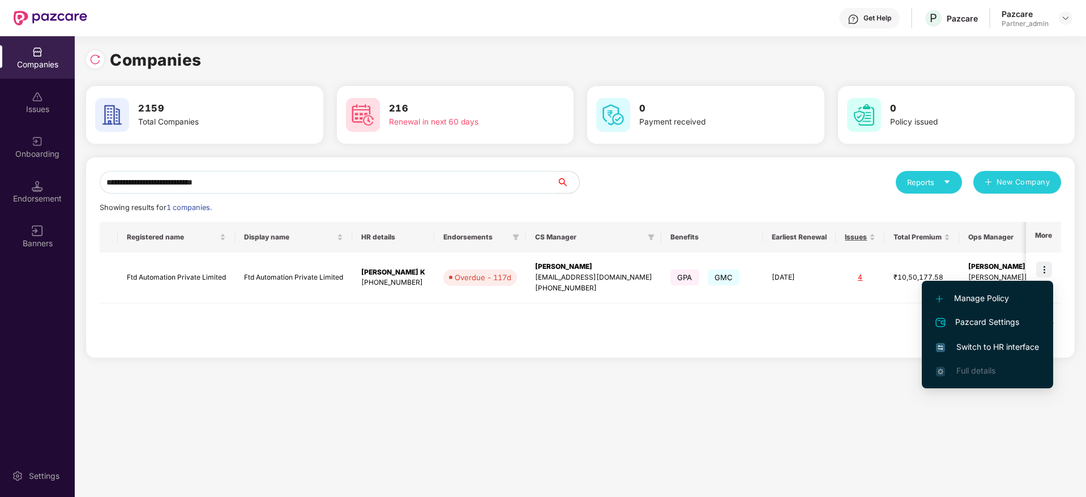
click at [962, 348] on span "Switch to HR interface" at bounding box center [987, 347] width 103 height 12
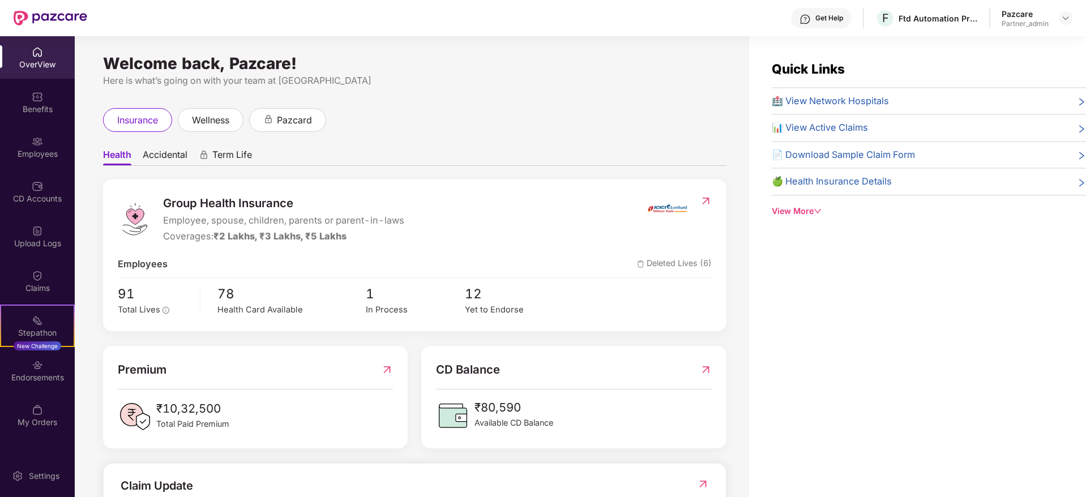
click at [44, 362] on div "Endorsements" at bounding box center [37, 370] width 75 height 42
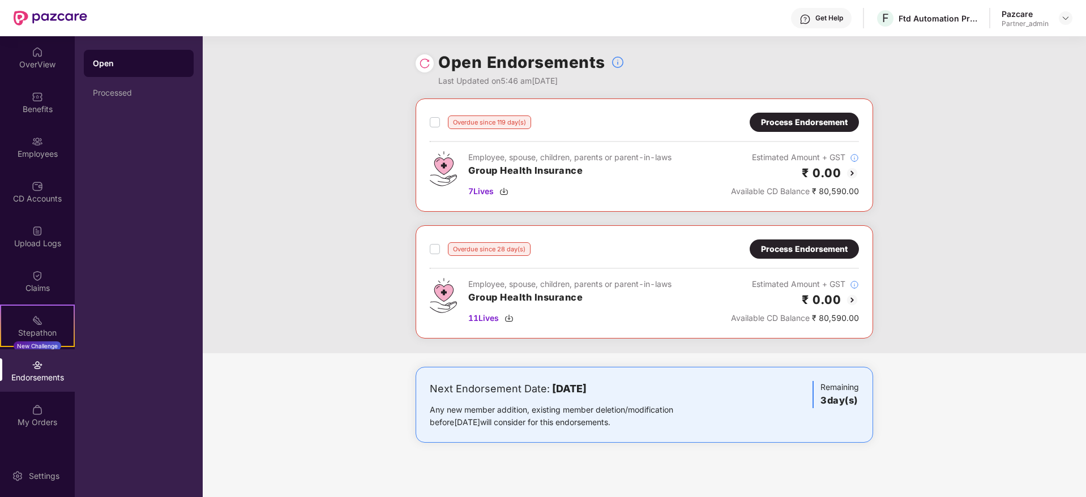
click at [797, 118] on div "Process Endorsement" at bounding box center [804, 122] width 87 height 12
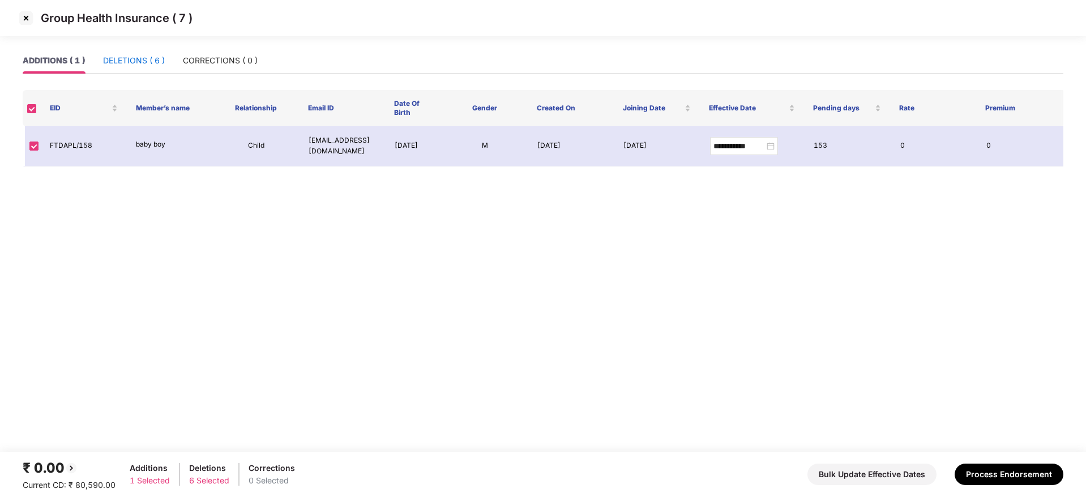
click at [136, 58] on div "DELETIONS ( 6 )" at bounding box center [134, 60] width 62 height 12
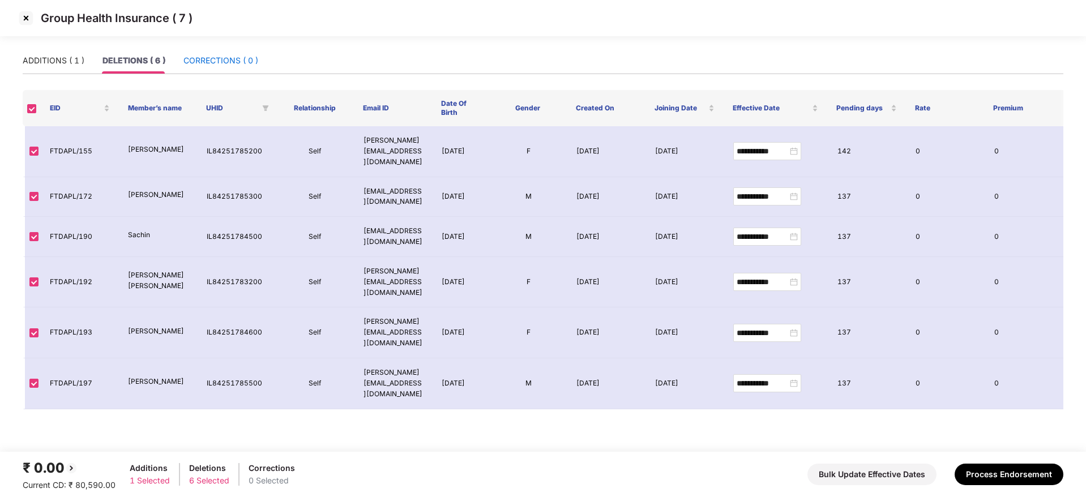
click at [228, 61] on div "CORRECTIONS ( 0 )" at bounding box center [220, 60] width 75 height 12
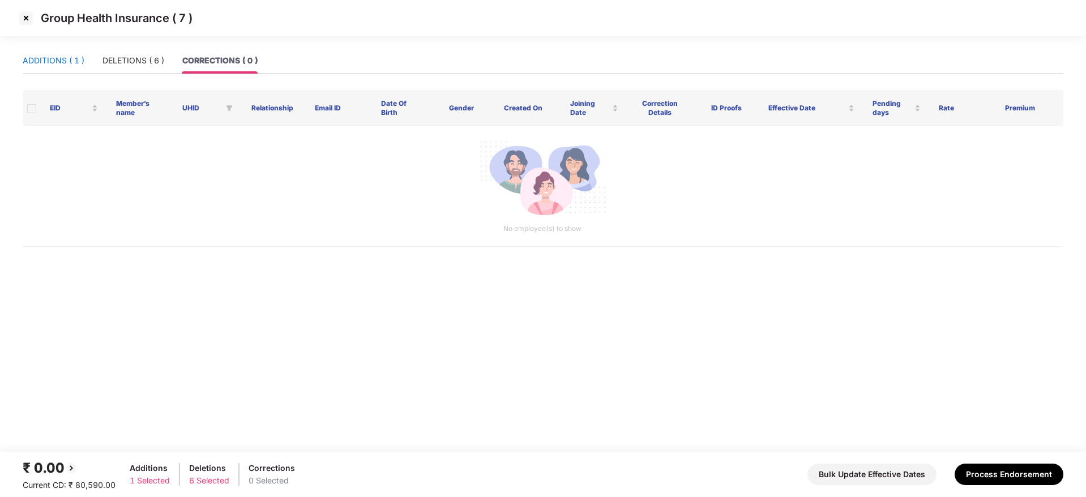
click at [45, 63] on div "ADDITIONS ( 1 )" at bounding box center [54, 60] width 62 height 12
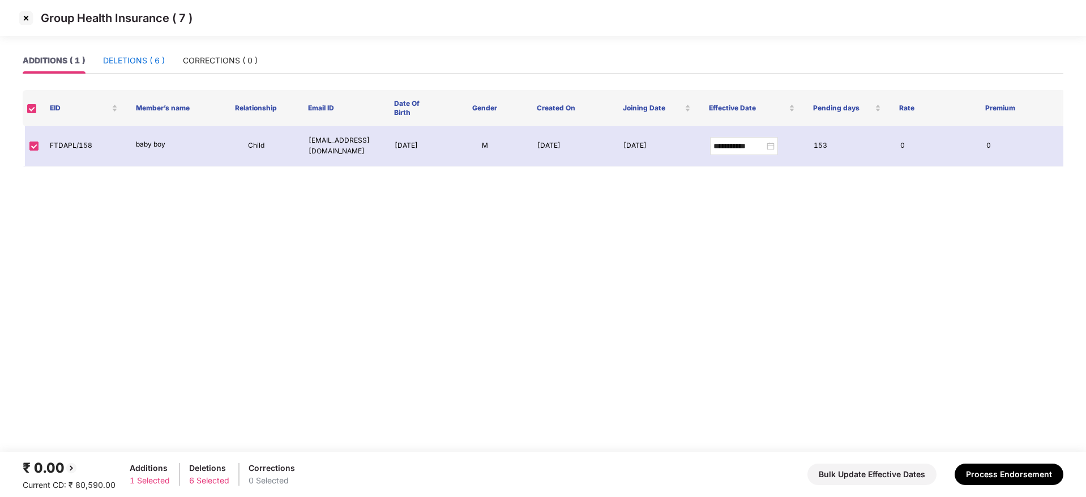
click at [123, 60] on div "DELETIONS ( 6 )" at bounding box center [134, 60] width 62 height 12
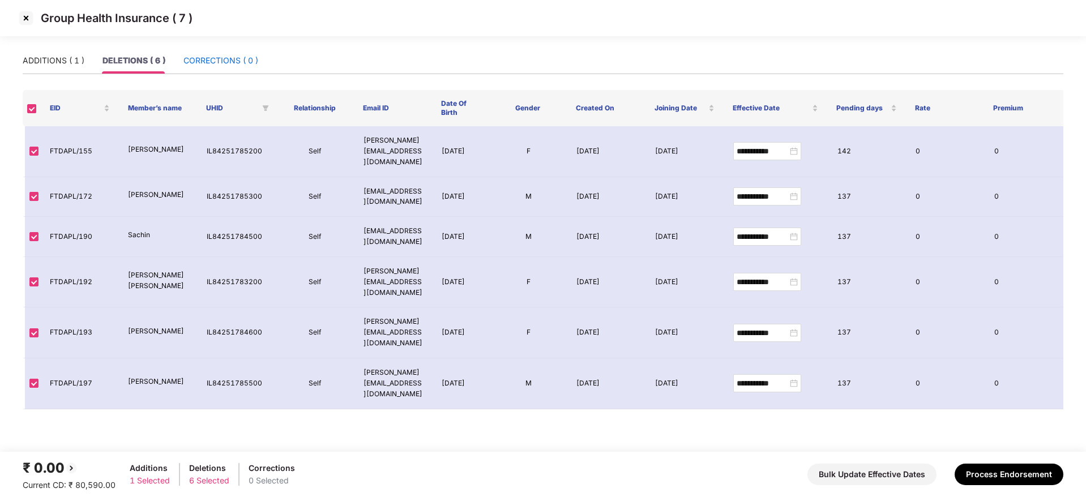
click at [210, 60] on div "CORRECTIONS ( 0 )" at bounding box center [220, 60] width 75 height 12
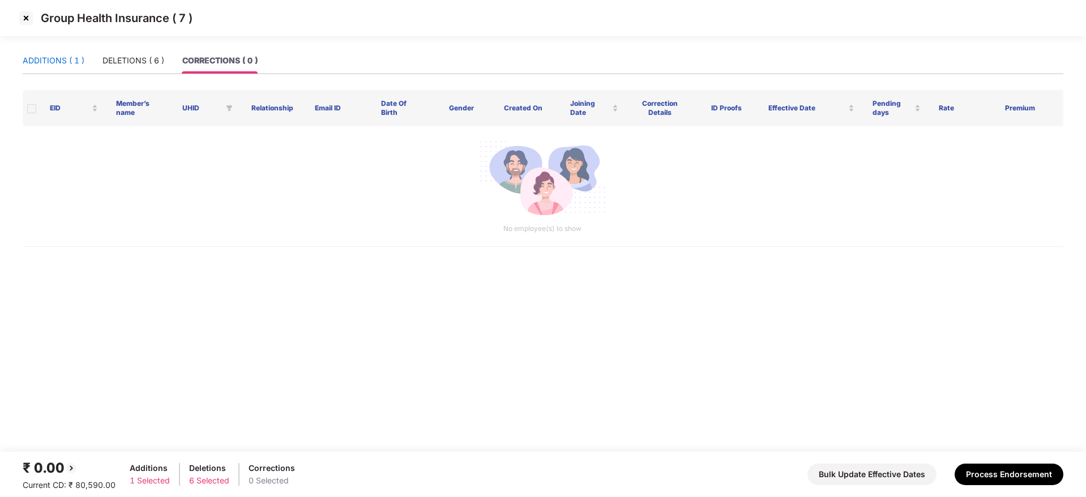
click at [62, 63] on div "ADDITIONS ( 1 )" at bounding box center [54, 60] width 62 height 12
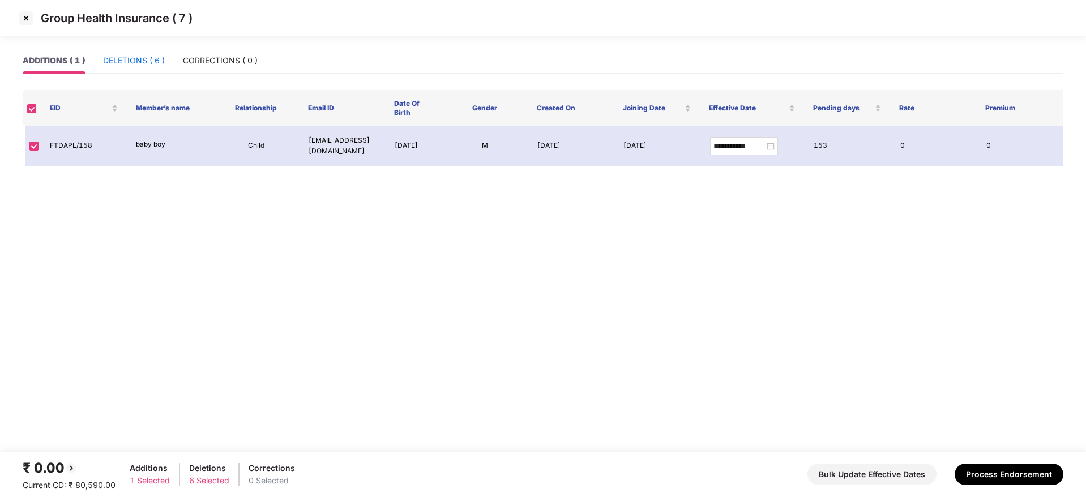
click at [138, 61] on div "DELETIONS ( 6 )" at bounding box center [134, 60] width 62 height 12
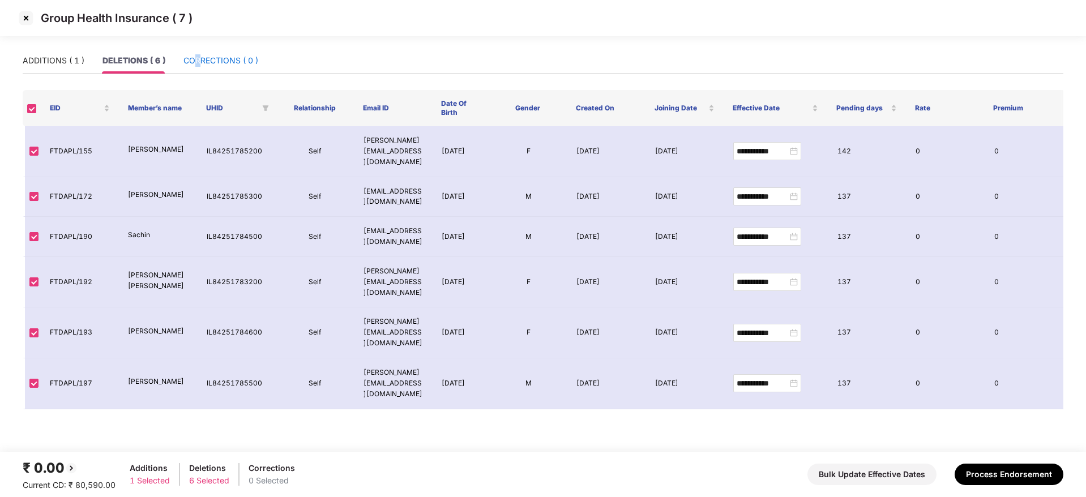
drag, startPoint x: 198, startPoint y: 61, endPoint x: 180, endPoint y: 60, distance: 18.2
click at [199, 61] on div "CORRECTIONS ( 0 )" at bounding box center [220, 60] width 75 height 12
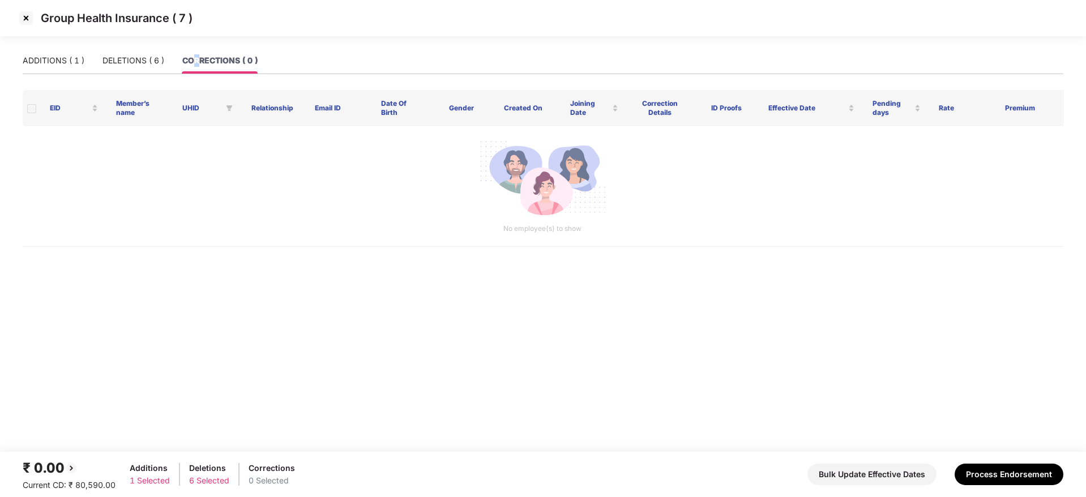
click at [28, 18] on img at bounding box center [26, 18] width 18 height 18
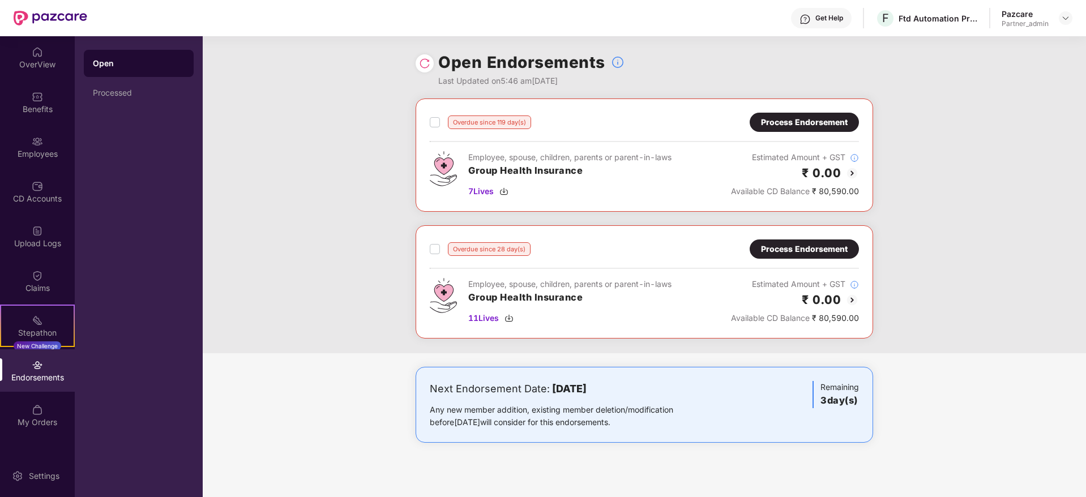
click at [780, 248] on div "Process Endorsement" at bounding box center [804, 249] width 87 height 12
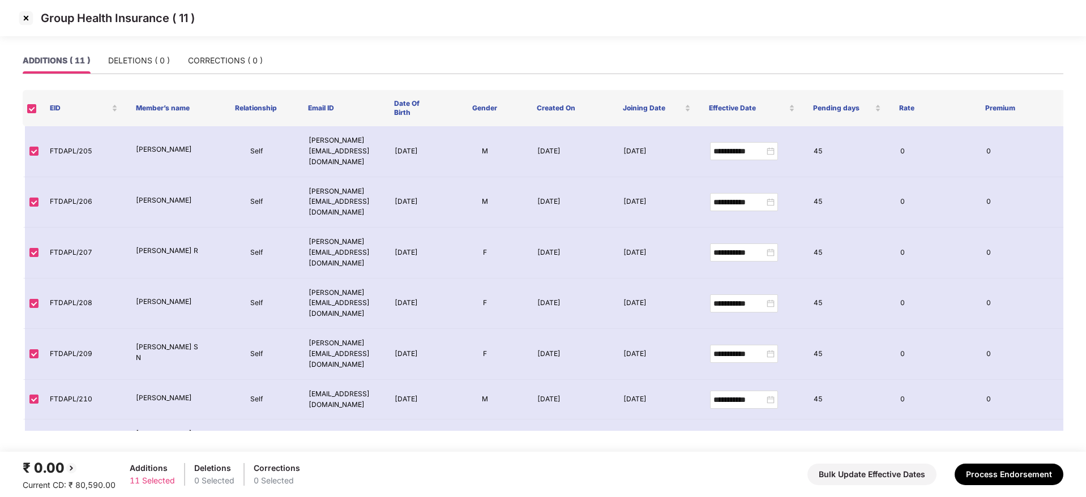
click at [28, 19] on img at bounding box center [26, 18] width 18 height 18
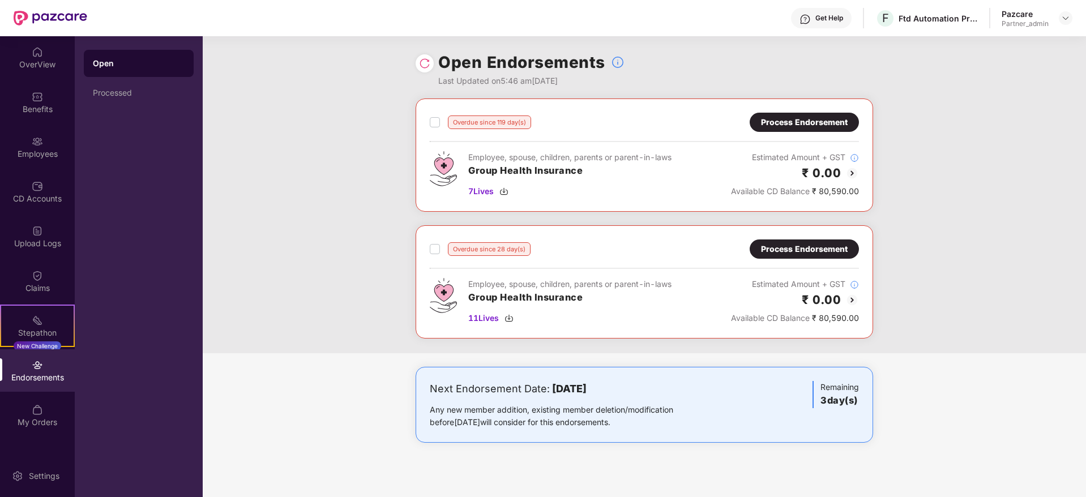
click at [793, 255] on div "Process Endorsement" at bounding box center [804, 249] width 87 height 12
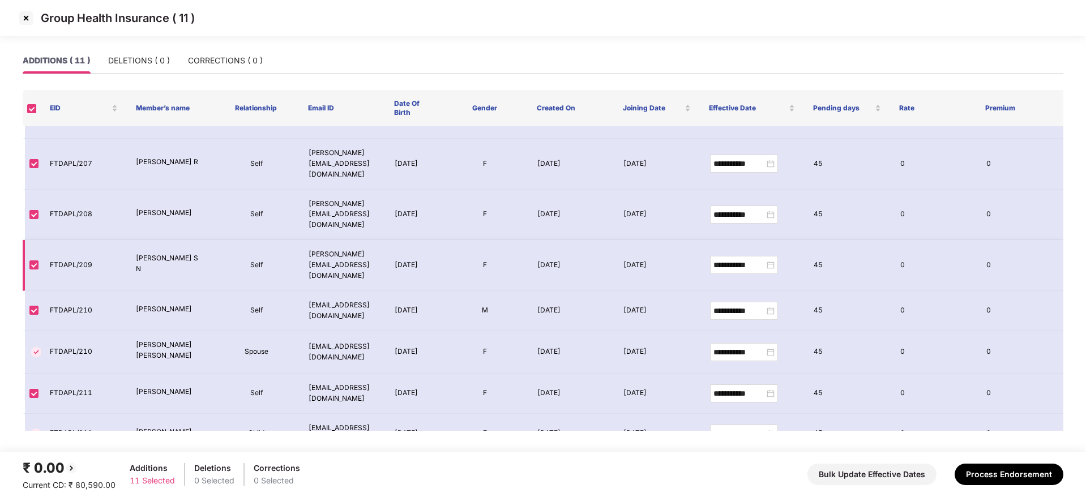
scroll to position [139, 0]
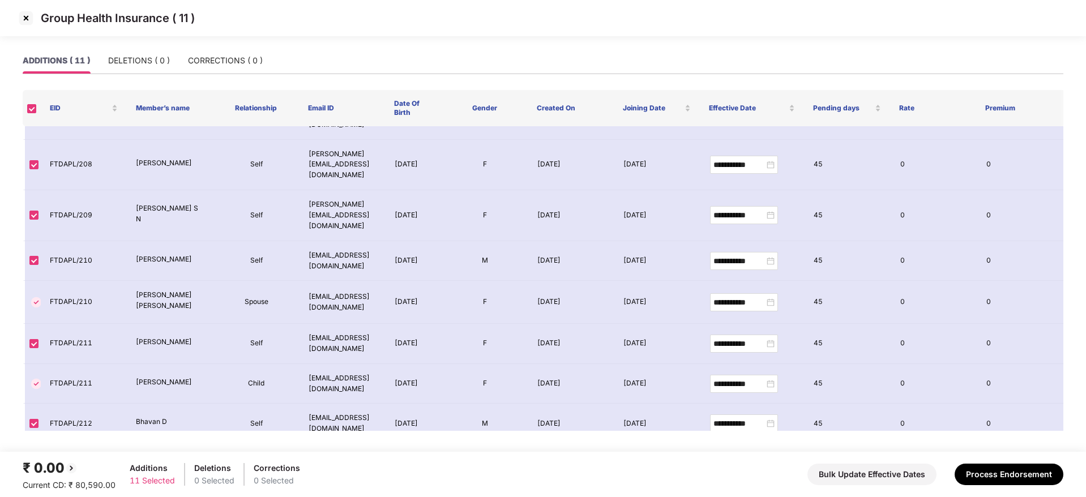
click at [23, 19] on img at bounding box center [26, 18] width 18 height 18
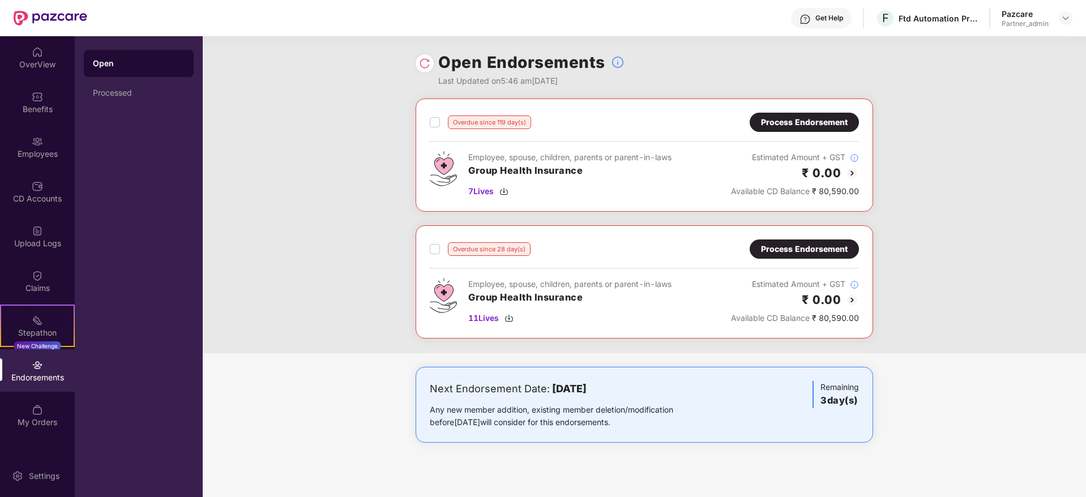
click at [819, 121] on div "Process Endorsement" at bounding box center [804, 122] width 87 height 12
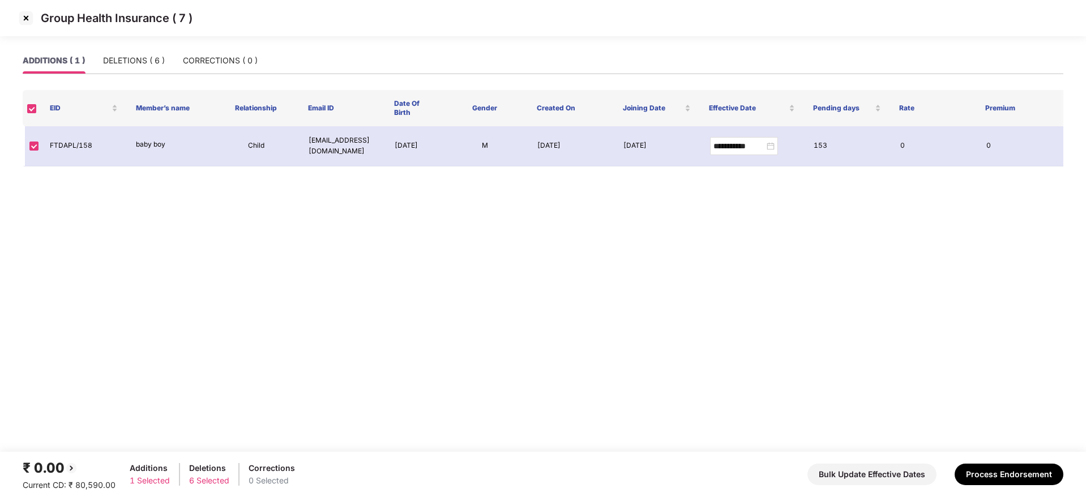
click at [25, 15] on img at bounding box center [26, 18] width 18 height 18
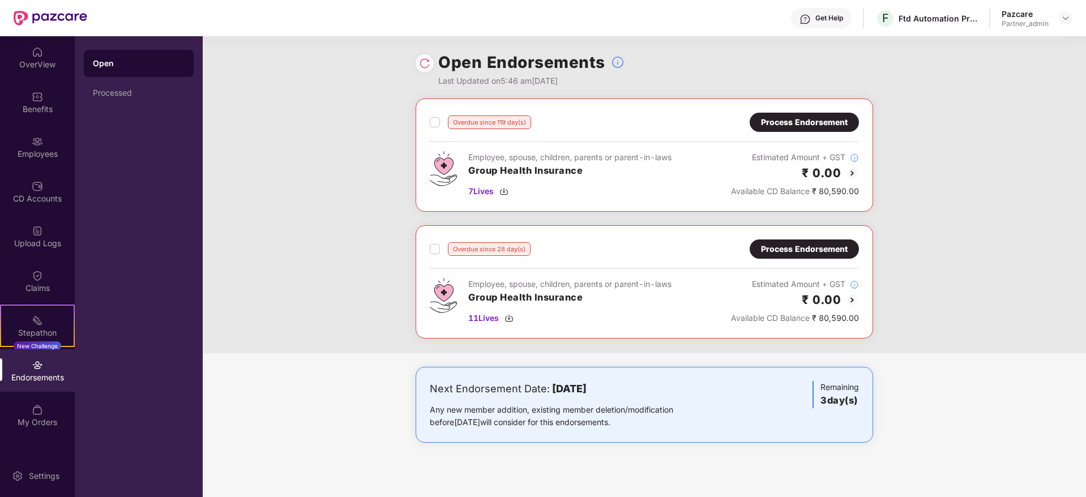
click at [789, 126] on div "Process Endorsement" at bounding box center [804, 122] width 87 height 12
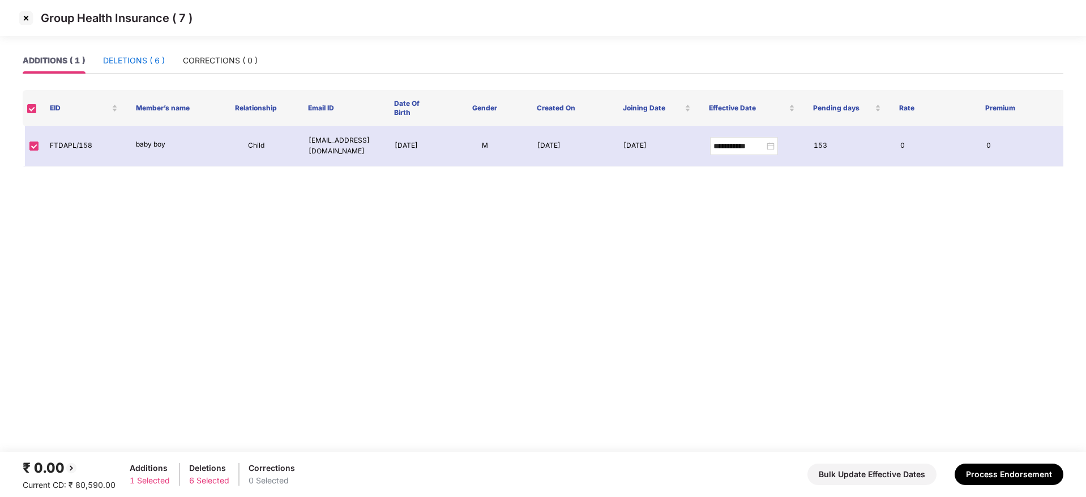
click at [139, 58] on div "DELETIONS ( 6 )" at bounding box center [134, 60] width 62 height 12
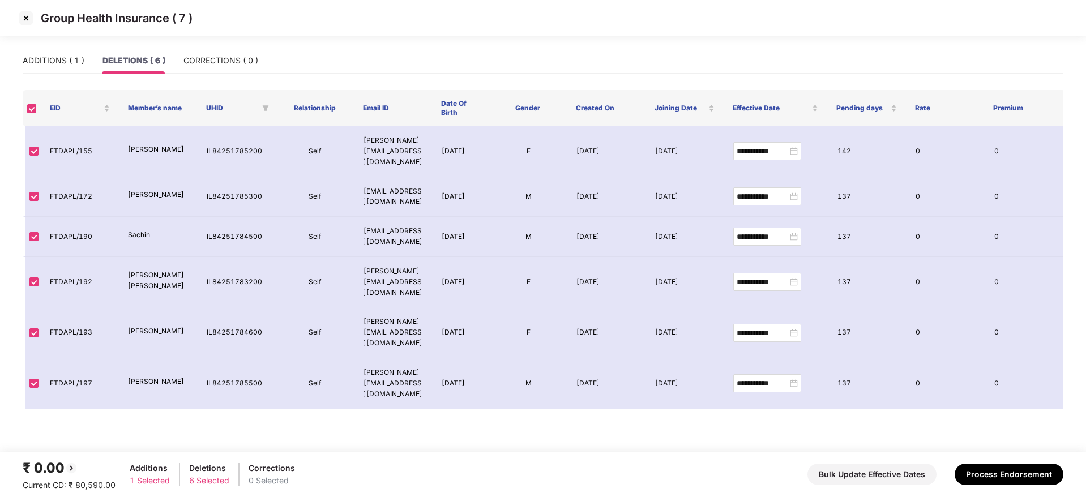
click at [28, 17] on img at bounding box center [26, 18] width 18 height 18
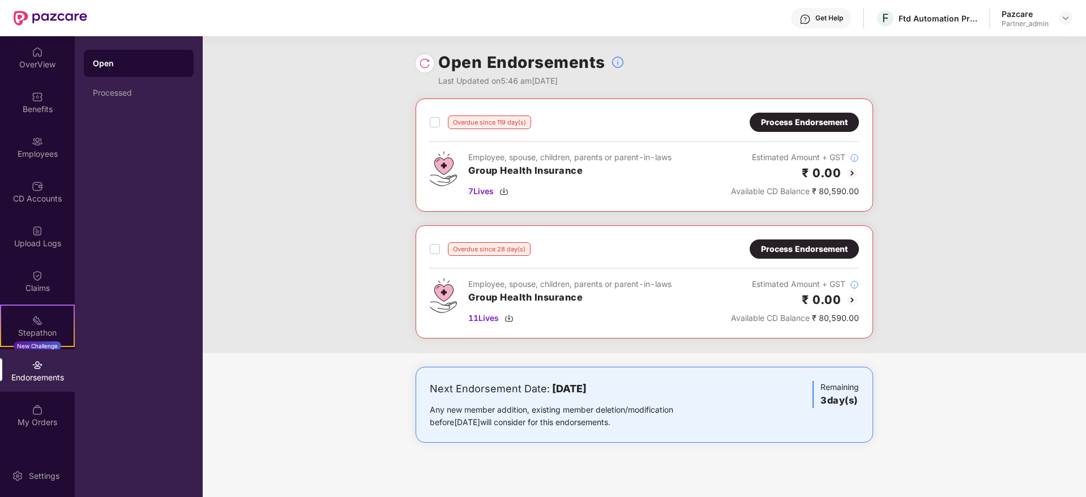
click at [798, 250] on div "Process Endorsement" at bounding box center [804, 249] width 87 height 12
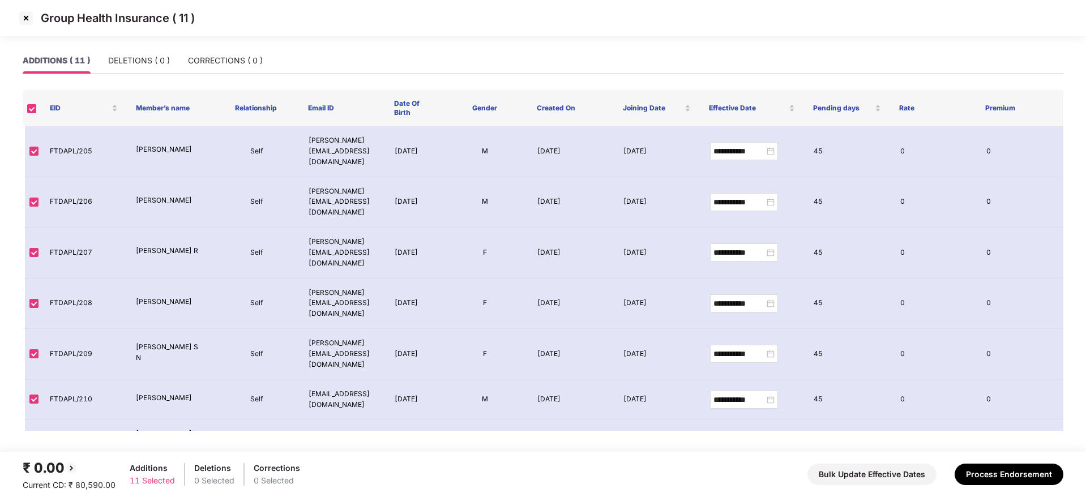
click at [23, 11] on img at bounding box center [26, 18] width 18 height 18
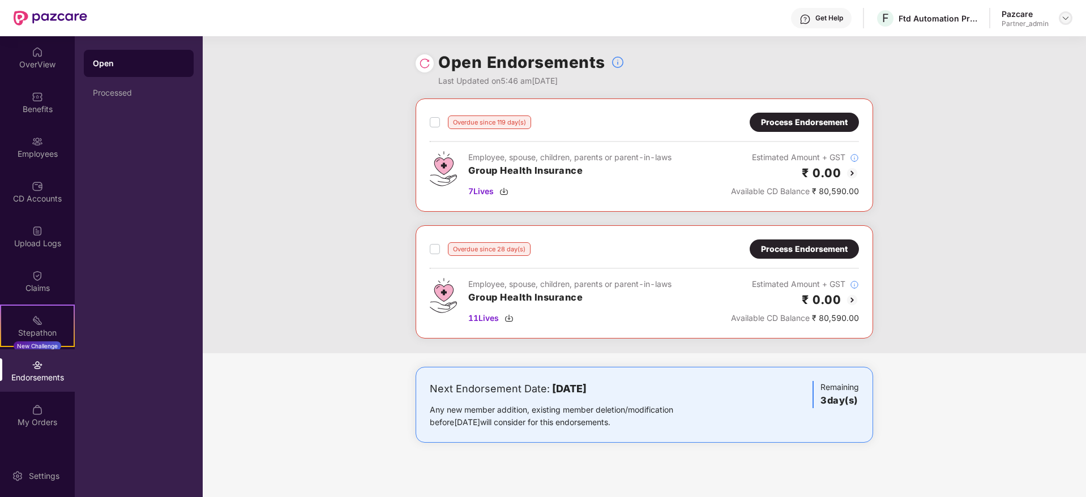
click at [1068, 14] on img at bounding box center [1065, 18] width 9 height 9
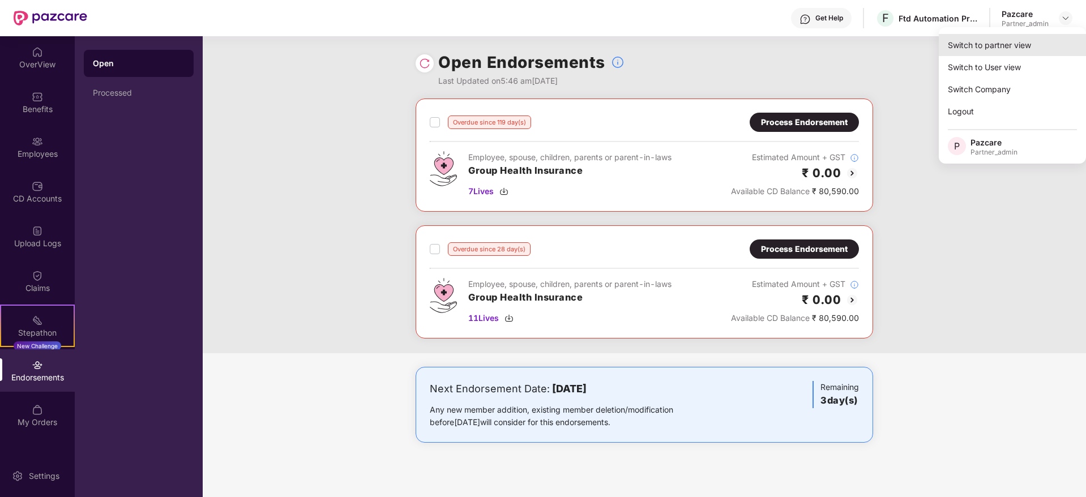
click at [1025, 44] on div "Switch to partner view" at bounding box center [1012, 45] width 147 height 22
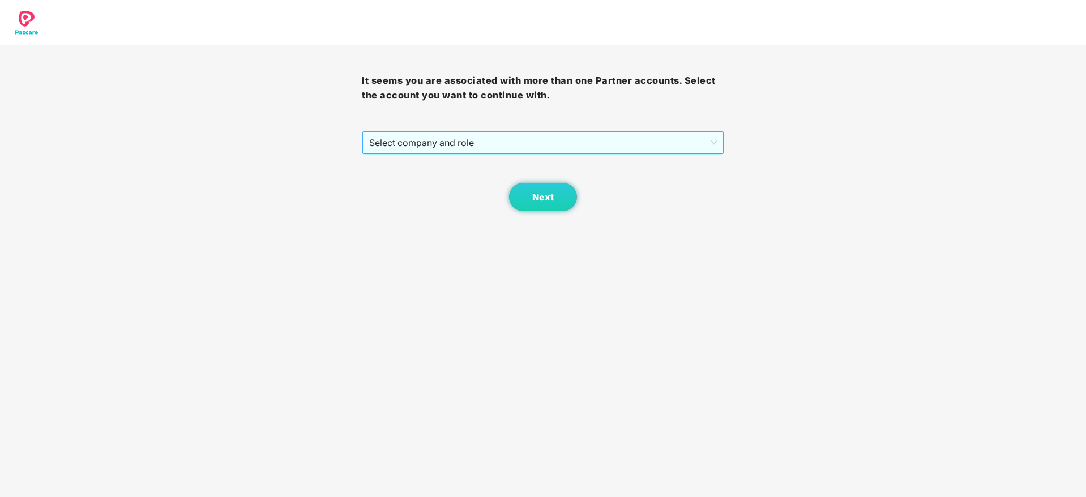
click at [485, 142] on span "Select company and role" at bounding box center [542, 143] width 347 height 22
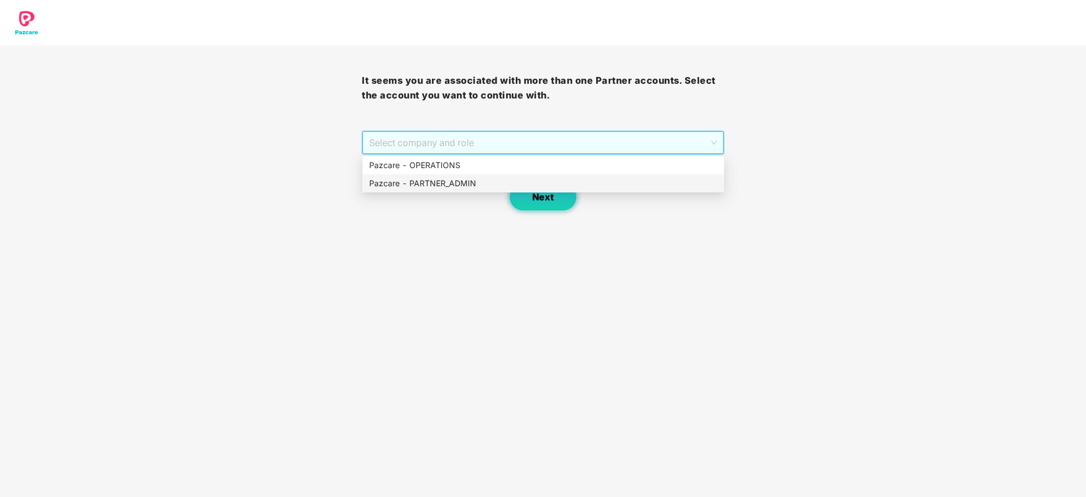
drag, startPoint x: 453, startPoint y: 181, endPoint x: 524, endPoint y: 196, distance: 71.8
click at [464, 184] on div "Pazcare - PARTNER_ADMIN" at bounding box center [543, 183] width 348 height 12
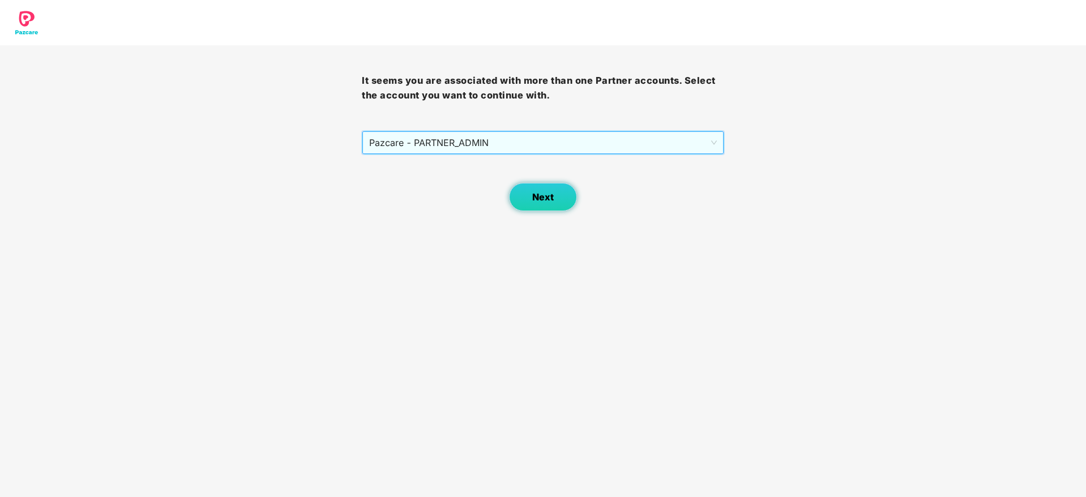
click at [547, 199] on span "Next" at bounding box center [543, 197] width 22 height 11
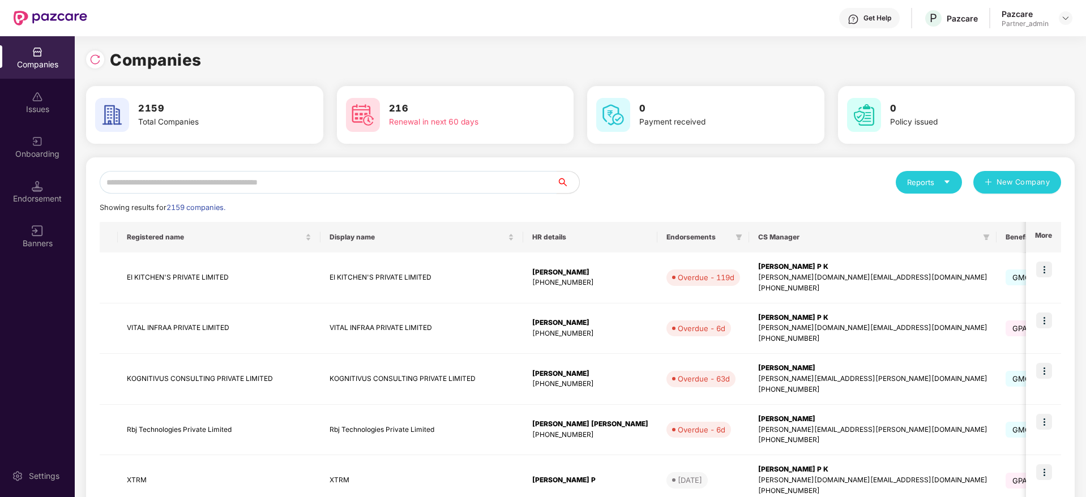
click at [248, 179] on input "text" at bounding box center [328, 182] width 457 height 23
paste input "**********"
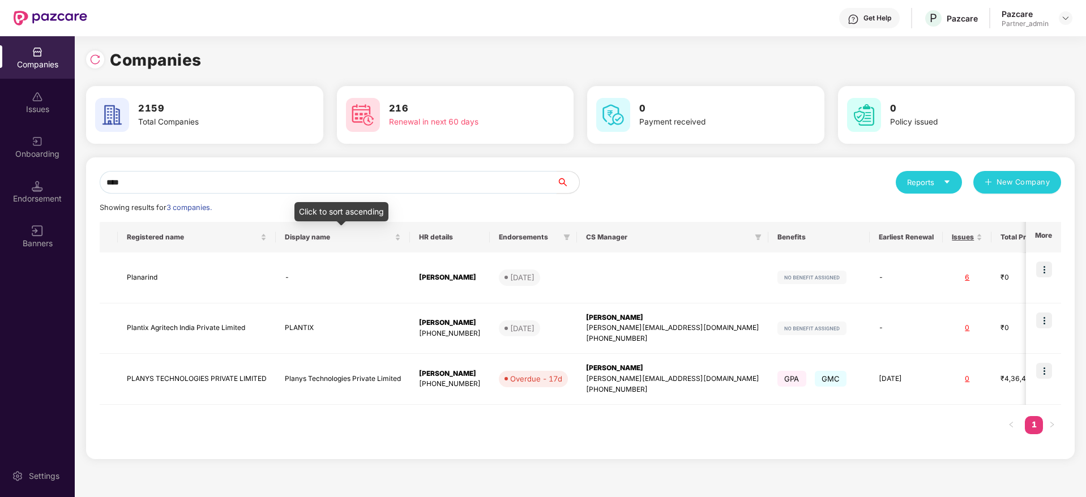
type input "****"
